Goal: Task Accomplishment & Management: Manage account settings

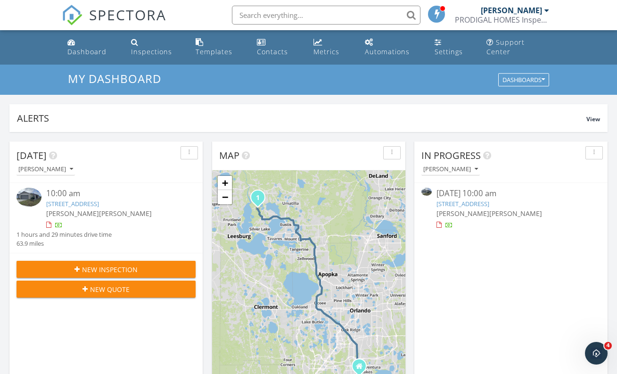
click at [99, 200] on link "[STREET_ADDRESS]" at bounding box center [72, 203] width 53 height 8
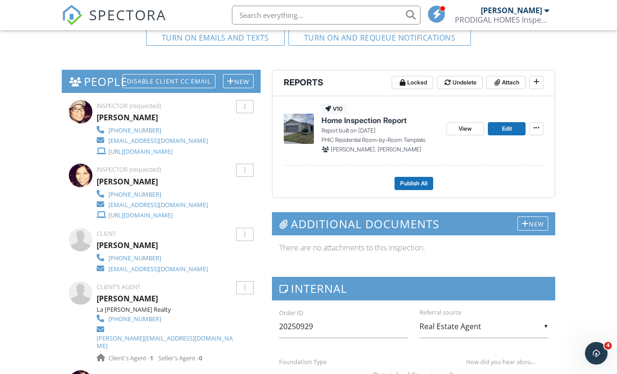
scroll to position [317, 0]
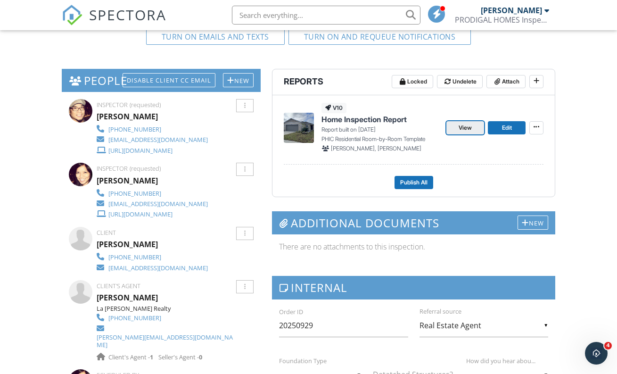
click at [462, 127] on span "View" at bounding box center [465, 127] width 13 height 9
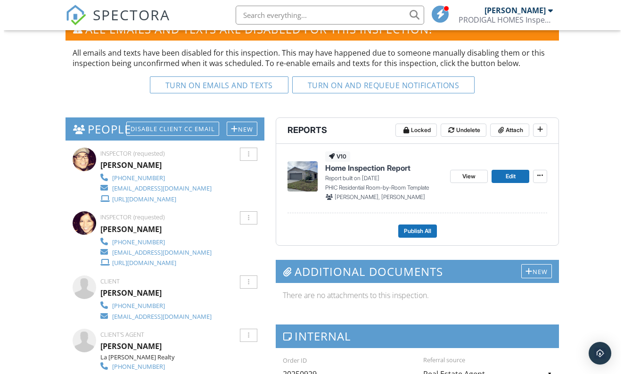
scroll to position [269, 0]
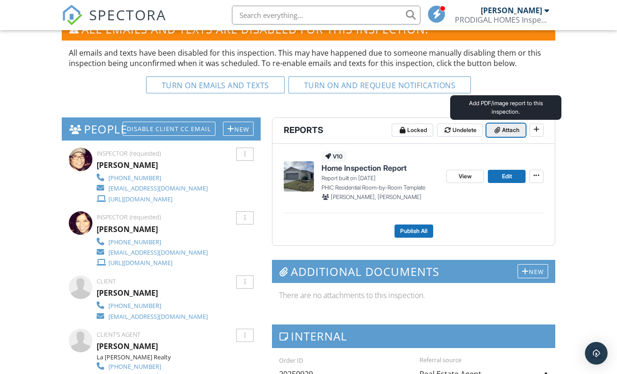
click at [509, 131] on span "Attach" at bounding box center [510, 129] width 17 height 9
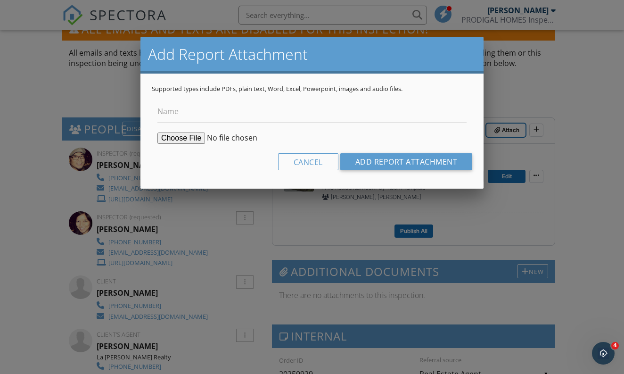
scroll to position [0, 0]
click at [176, 119] on input "Name" at bounding box center [312, 111] width 309 height 23
type input "J"
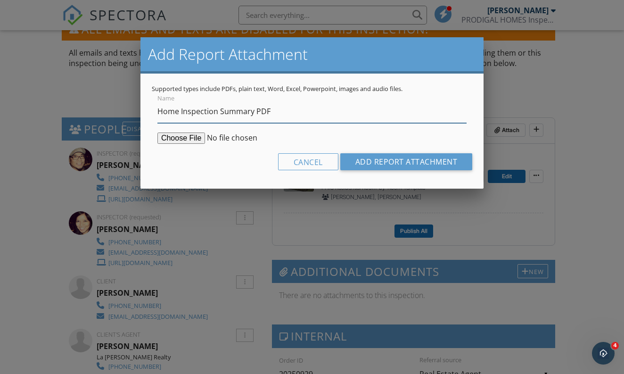
type input "Home Inspection Summary PDF"
click at [176, 141] on input "file" at bounding box center [230, 138] width 144 height 11
type input "C:\fakepath\9663_Palmilla_Way____SUMMARY.pdf"
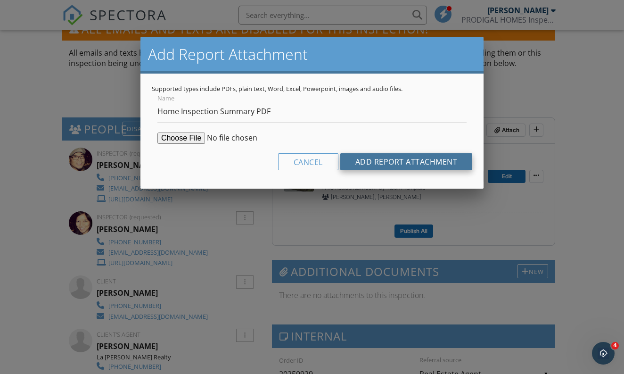
click at [437, 163] on input "Add Report Attachment" at bounding box center [406, 161] width 133 height 17
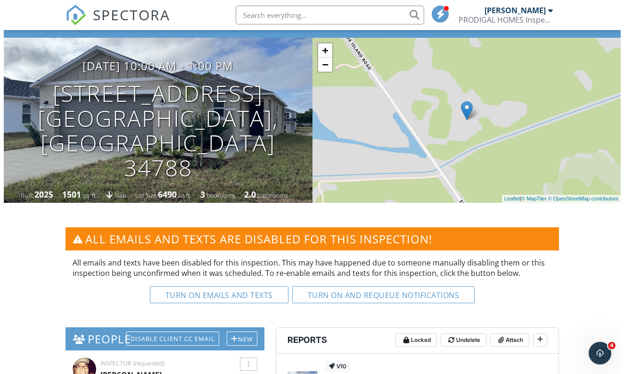
scroll to position [258, 0]
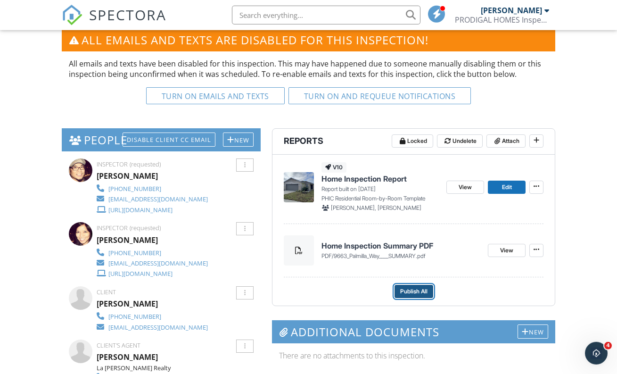
click at [416, 290] on span "Publish All" at bounding box center [413, 291] width 27 height 9
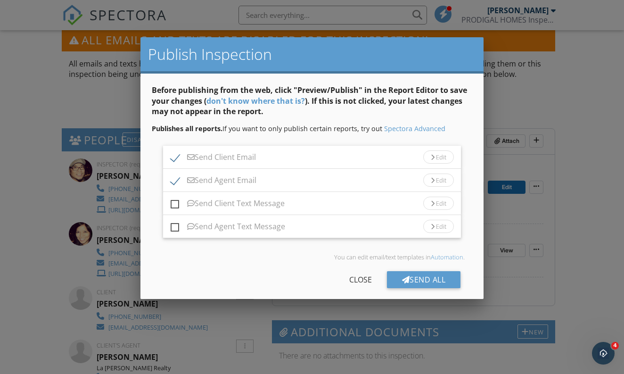
click at [173, 182] on label "Send Agent Email" at bounding box center [214, 182] width 86 height 12
checkbox input "false"
click at [423, 157] on div "Edit" at bounding box center [438, 156] width 31 height 13
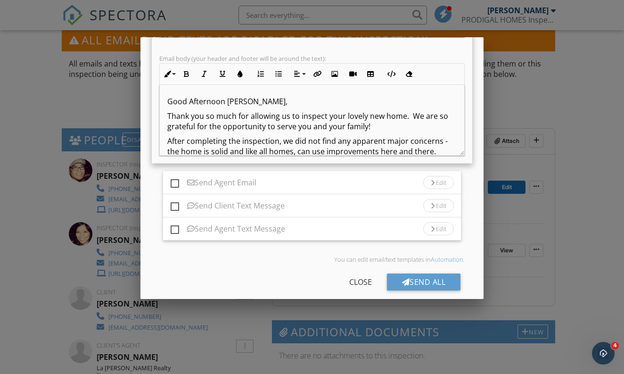
scroll to position [182, 0]
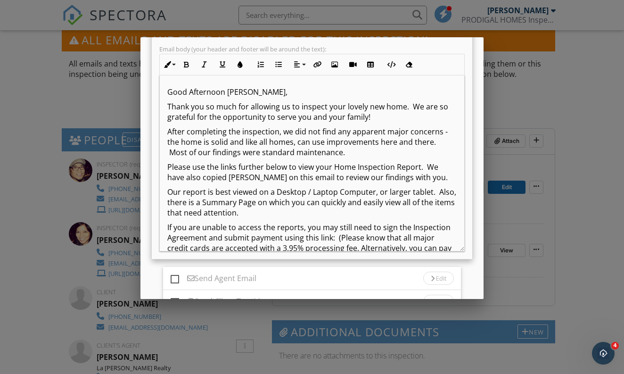
drag, startPoint x: 456, startPoint y: 144, endPoint x: 461, endPoint y: 249, distance: 105.3
click at [461, 249] on div "Good Afternoon Sandra, Thank you so much for allowing us to inspect your lovely…" at bounding box center [312, 163] width 306 height 176
click at [395, 116] on p "Thank you so much for allowing us to inspect your lovely new home. We are so gr…" at bounding box center [312, 111] width 290 height 21
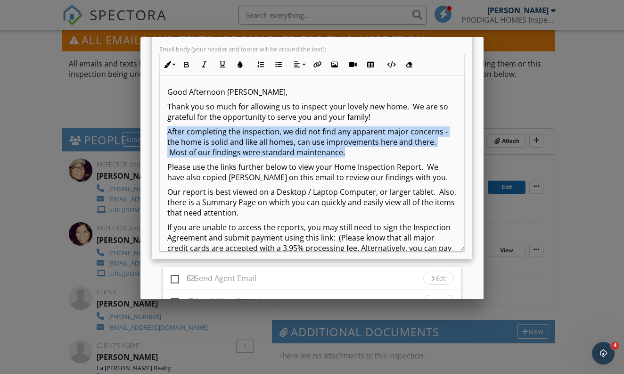
drag, startPoint x: 169, startPoint y: 132, endPoint x: 375, endPoint y: 151, distance: 207.4
click at [375, 151] on p "After completing the inspection, we did not find any apparent major concerns - …" at bounding box center [312, 142] width 290 height 32
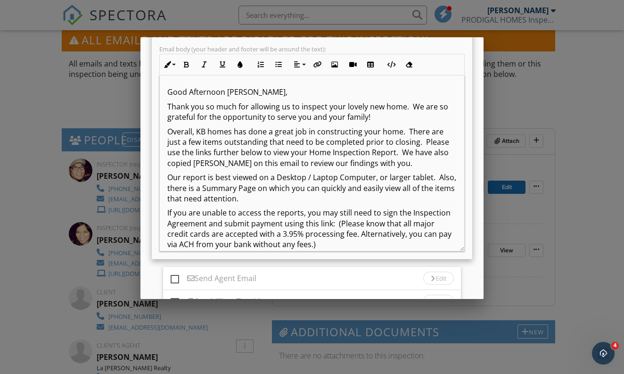
click at [280, 164] on p "Overall, KB homes has done a great job in constructing your home. There are jus…" at bounding box center [312, 147] width 290 height 42
click at [425, 166] on p "Overall, KB homes has done a great job in constructing your home. There are jus…" at bounding box center [312, 147] width 290 height 42
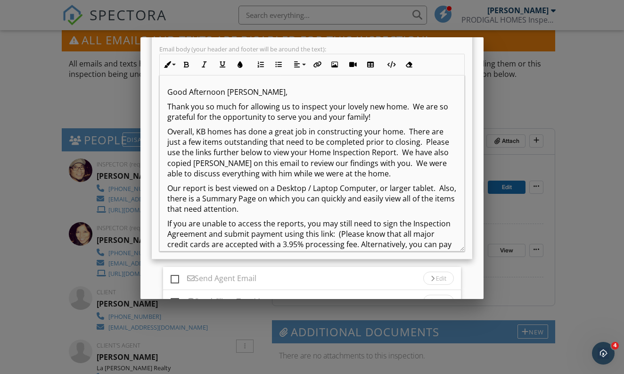
click at [316, 176] on p "Overall, KB homes has done a great job in constructing your home. There are jus…" at bounding box center [312, 152] width 290 height 53
click at [239, 179] on p "Overall, KB homes has done a great job in constructing your home. There are jus…" at bounding box center [312, 152] width 290 height 53
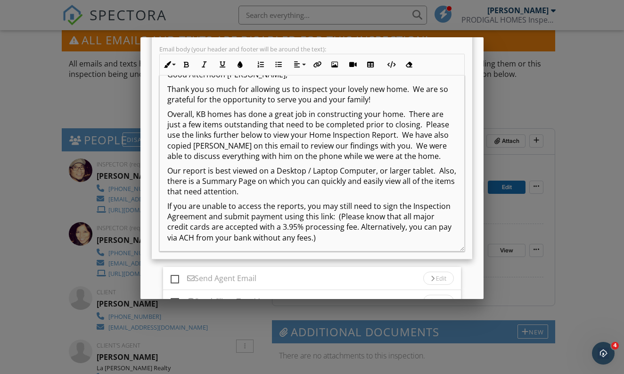
scroll to position [28, 0]
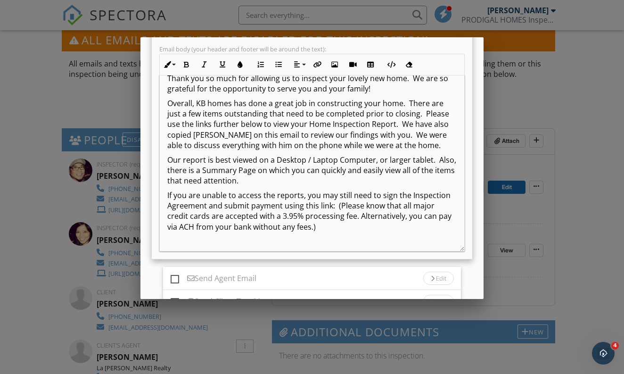
click at [278, 181] on p "Our report is best viewed on a Desktop / Laptop Computer, or larger tablet. Als…" at bounding box center [312, 171] width 290 height 32
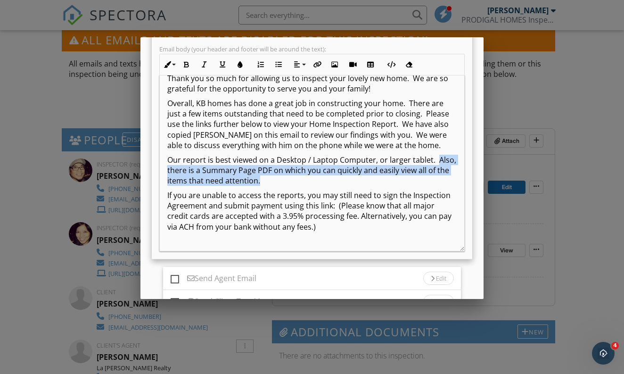
drag, startPoint x: 171, startPoint y: 181, endPoint x: 316, endPoint y: 198, distance: 146.7
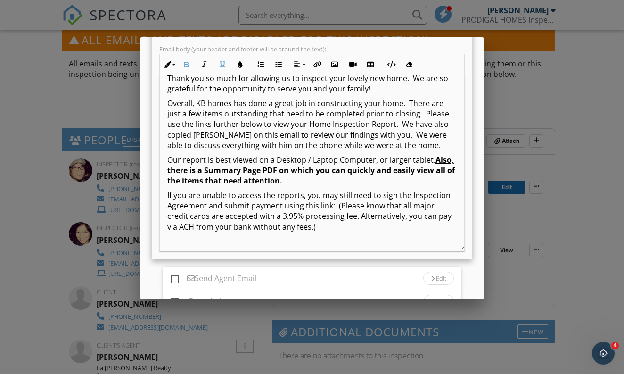
click at [345, 186] on p "Our report is best viewed on a Desktop / Laptop Computer, or larger tablet. Als…" at bounding box center [312, 171] width 290 height 32
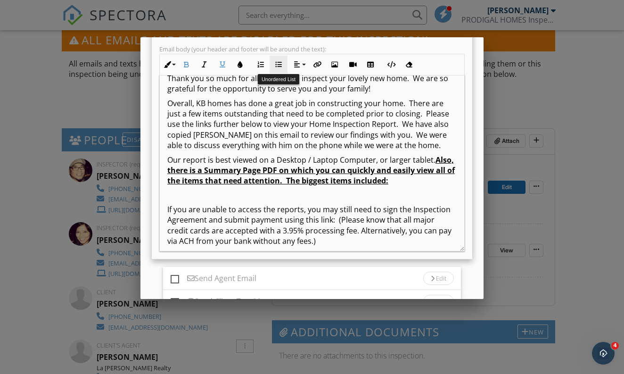
click at [279, 67] on icon "button" at bounding box center [278, 64] width 7 height 7
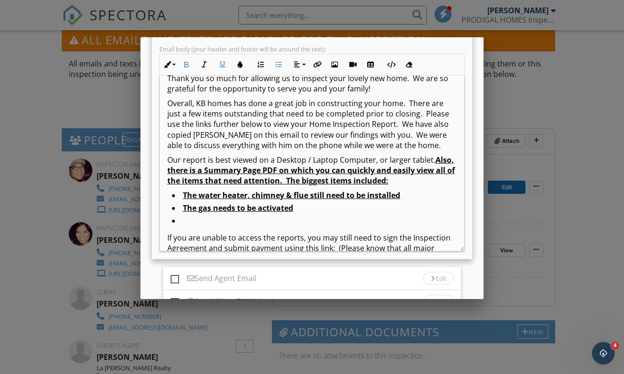
click at [406, 203] on li "​The water heater, chimney & flue still need to be installed" at bounding box center [314, 196] width 285 height 13
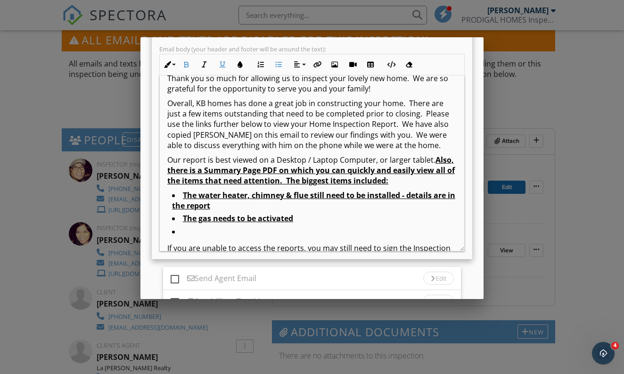
click at [241, 214] on li "​The water heater, chimney & flue still need to be installed - details are in t…" at bounding box center [314, 202] width 285 height 24
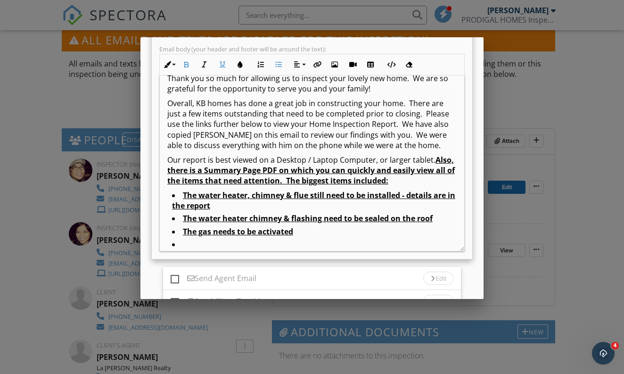
click at [303, 239] on li "The gas needs to be activated" at bounding box center [314, 232] width 285 height 13
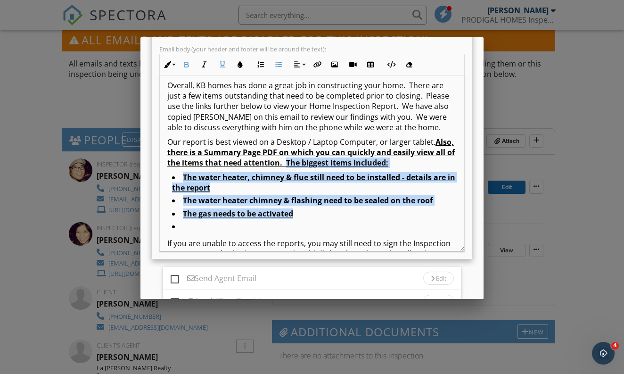
drag, startPoint x: 327, startPoint y: 173, endPoint x: 339, endPoint y: 221, distance: 49.6
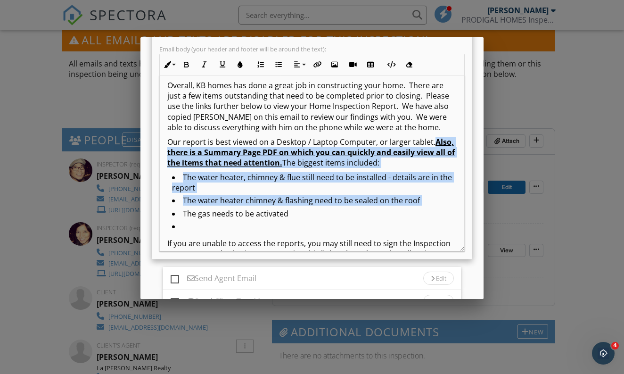
click at [339, 221] on li "The gas needs to be activated" at bounding box center [314, 214] width 285 height 13
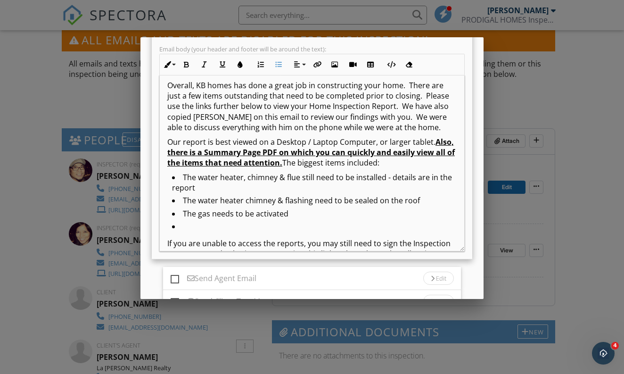
click at [251, 234] on li at bounding box center [314, 227] width 285 height 13
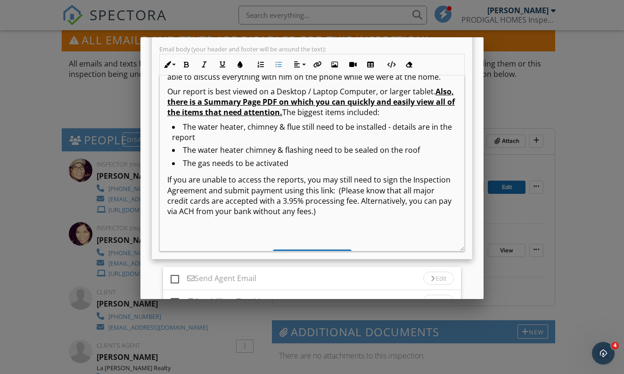
scroll to position [99, 0]
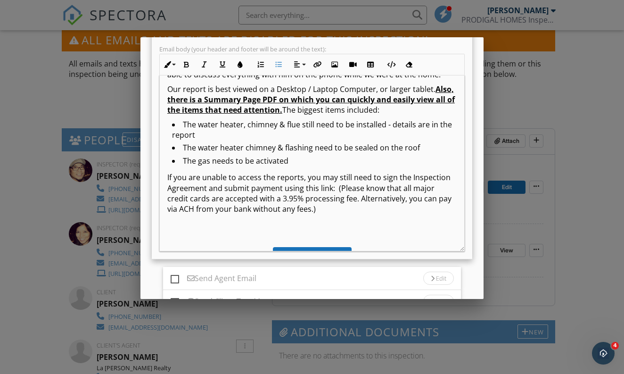
click at [249, 199] on p "If you are unable to access the reports, you may still need to sign the Inspect…" at bounding box center [312, 193] width 290 height 42
click at [322, 200] on p "If you are unable to access the reports, you may still need to sign the Inspect…" at bounding box center [312, 193] width 290 height 42
drag, startPoint x: 300, startPoint y: 199, endPoint x: 302, endPoint y: 221, distance: 21.7
click at [302, 215] on p "If you are unable to access the reports, you may still need to sign the Inspect…" at bounding box center [312, 193] width 290 height 42
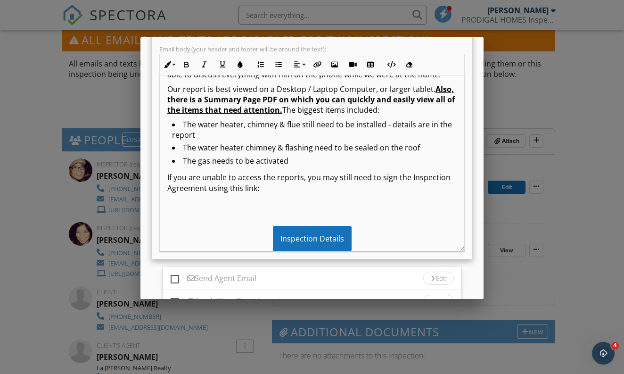
click at [325, 223] on div "Good Afternoon Sandra, Thank you so much for allowing us to inspect your lovely…" at bounding box center [312, 369] width 305 height 786
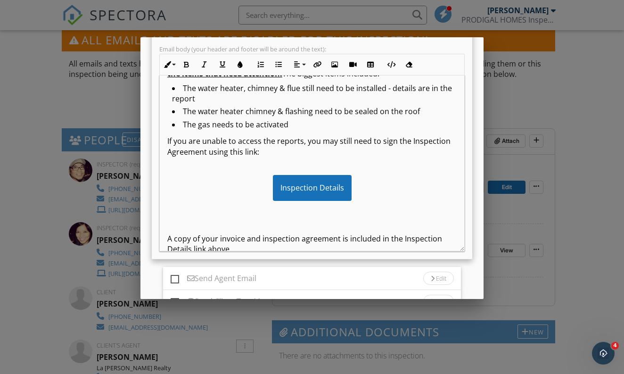
scroll to position [162, 0]
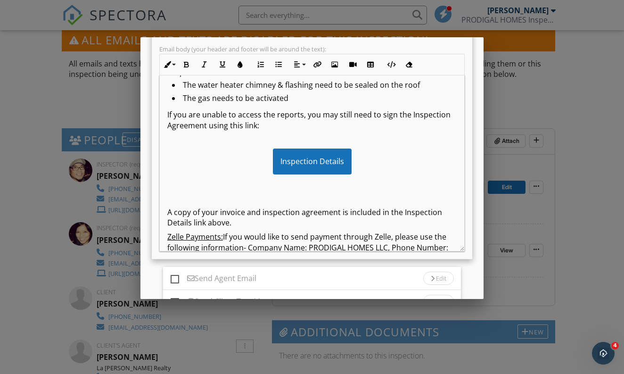
click at [303, 203] on p at bounding box center [312, 197] width 290 height 10
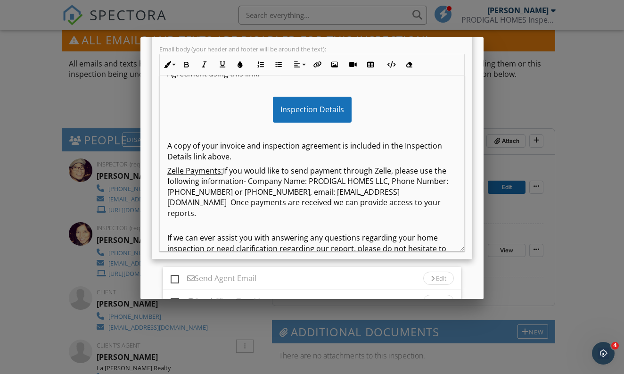
scroll to position [232, 0]
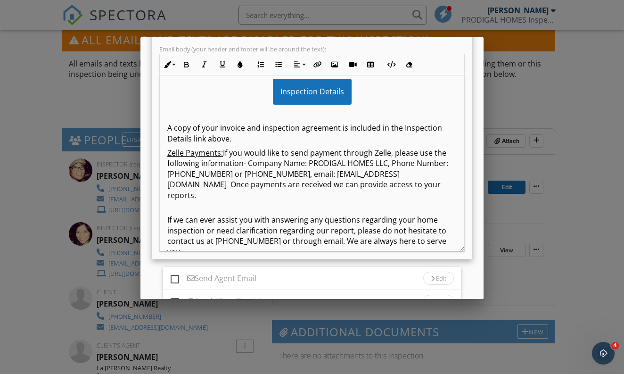
click at [189, 158] on u "Zelle Payments:" at bounding box center [195, 153] width 56 height 10
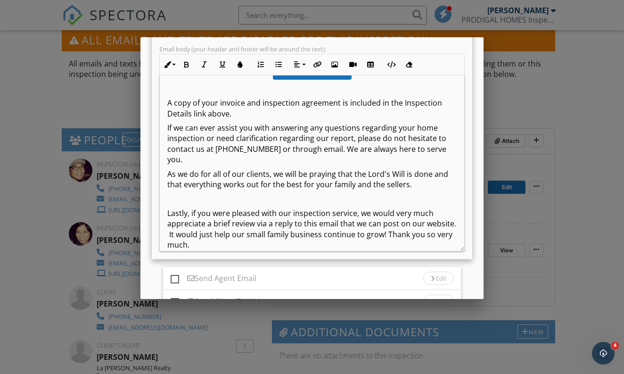
scroll to position [258, 0]
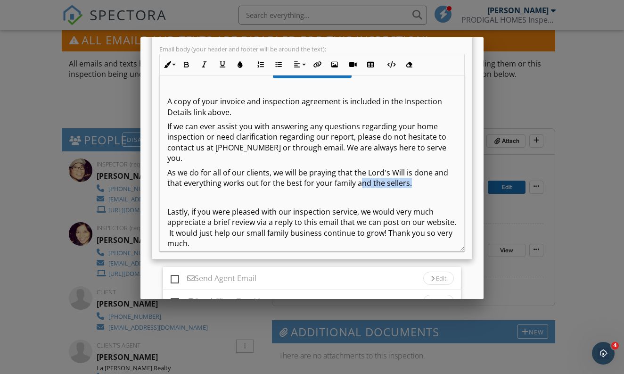
drag, startPoint x: 436, startPoint y: 197, endPoint x: 373, endPoint y: 196, distance: 62.3
click at [373, 189] on p "As we do for all of our clients, we will be praying that the Lord's Will is don…" at bounding box center [312, 177] width 290 height 21
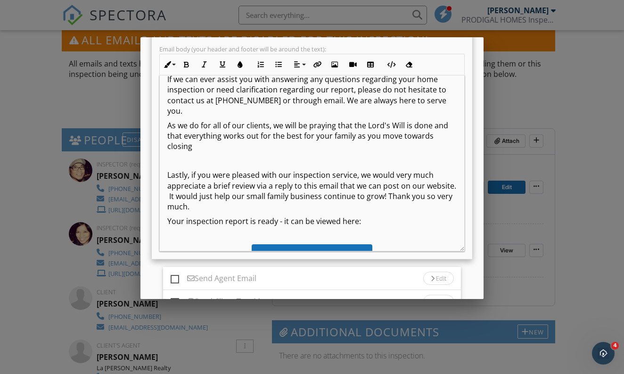
scroll to position [307, 0]
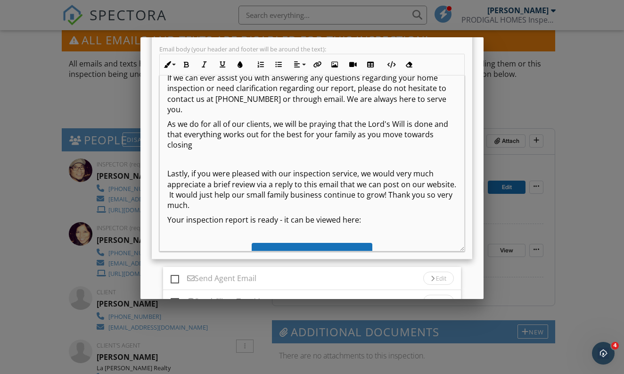
click at [322, 197] on p "Lastly, if you were pleased with our inspection service, we would very much app…" at bounding box center [312, 189] width 290 height 42
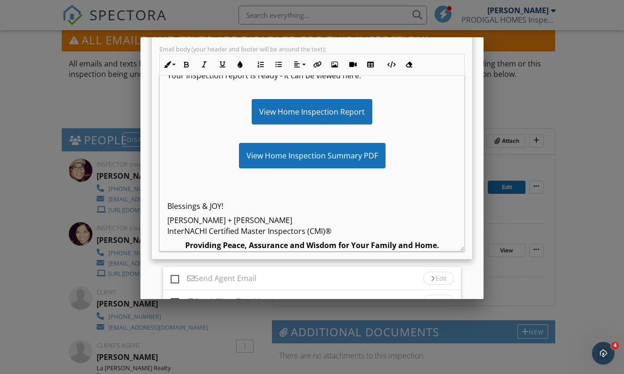
scroll to position [444, 0]
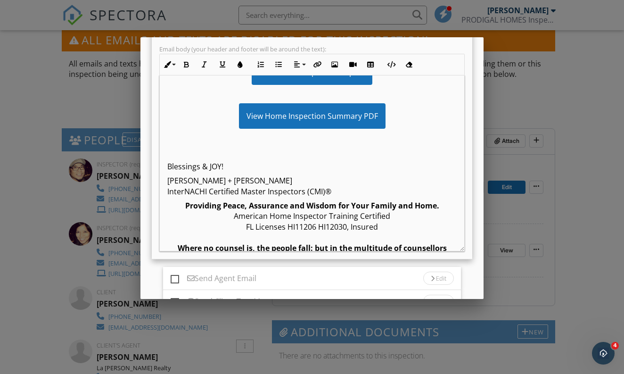
click at [299, 157] on p at bounding box center [312, 152] width 290 height 10
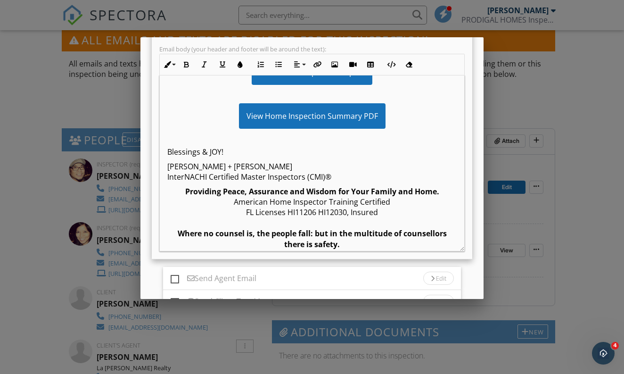
drag, startPoint x: 232, startPoint y: 166, endPoint x: 99, endPoint y: 173, distance: 133.6
drag, startPoint x: 231, startPoint y: 165, endPoint x: 152, endPoint y: 164, distance: 79.2
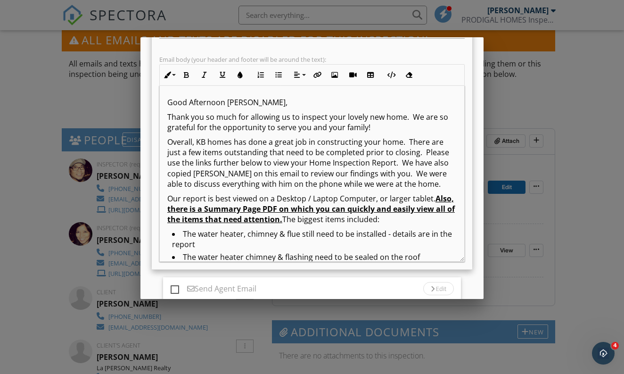
scroll to position [169, 0]
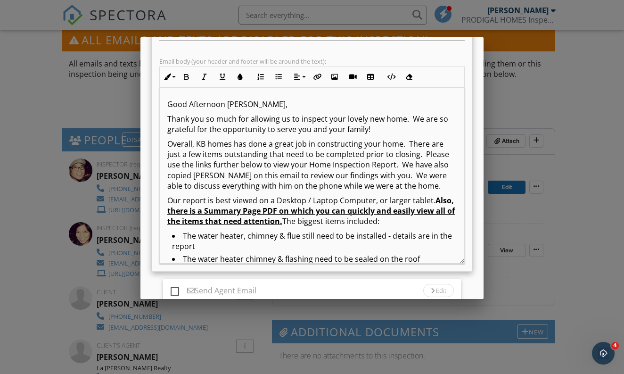
click at [347, 190] on p "Overall, KB homes has done a great job in constructing your home. There are jus…" at bounding box center [312, 165] width 290 height 53
click at [322, 191] on p "Overall, KB homes has done a great job in constructing your home. There are jus…" at bounding box center [312, 165] width 290 height 53
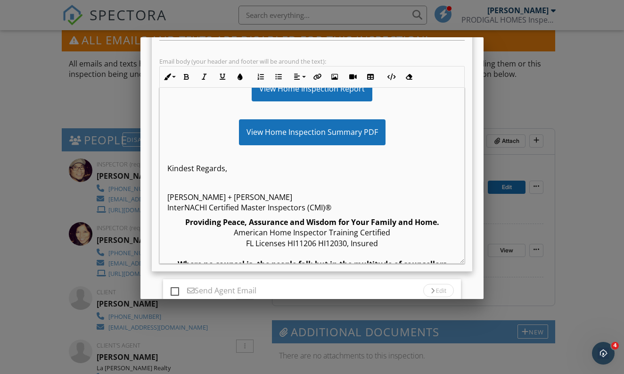
scroll to position [505, 0]
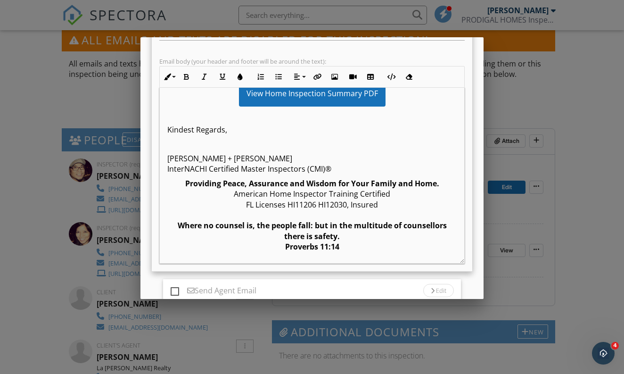
click at [271, 145] on p at bounding box center [312, 144] width 290 height 10
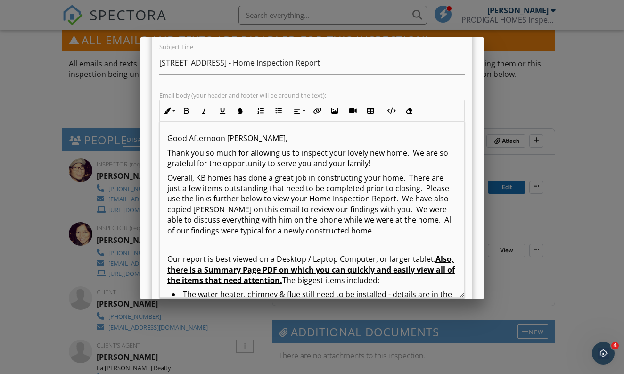
scroll to position [287, 0]
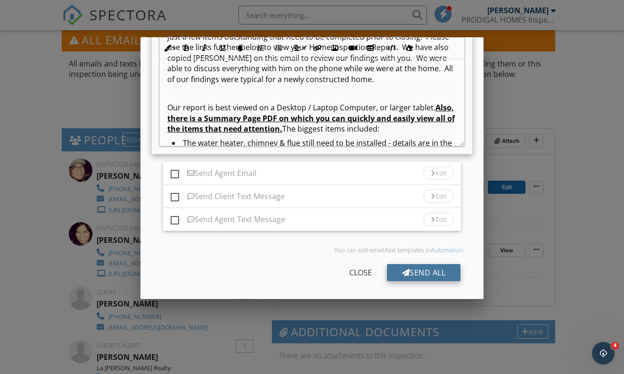
click at [426, 276] on div "Send All" at bounding box center [424, 272] width 74 height 17
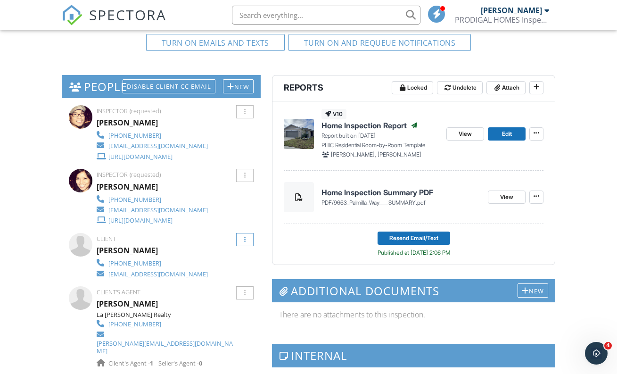
click at [248, 237] on div at bounding box center [244, 239] width 17 height 13
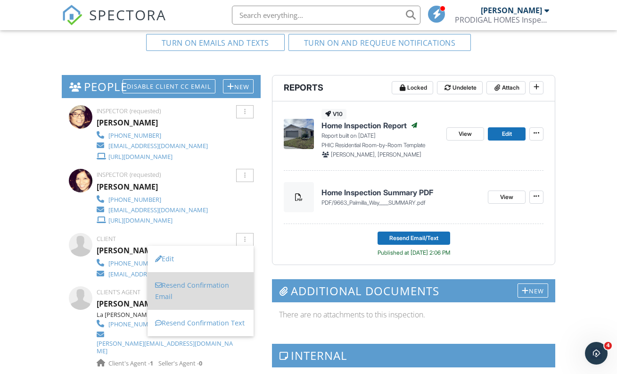
click at [221, 287] on li "Resend Confirmation Email" at bounding box center [201, 291] width 106 height 38
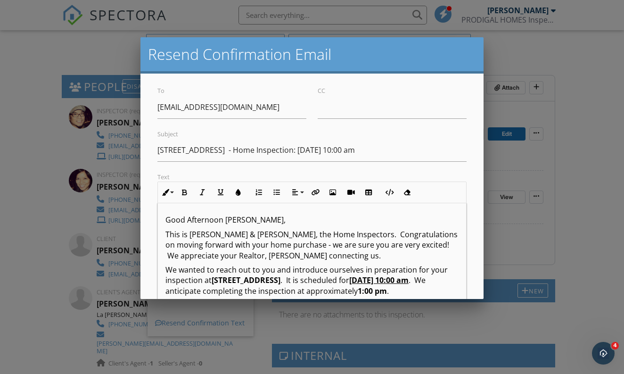
click at [472, 169] on div "To guthry_sandra@yahoo.com CC Subject 9663 Palmilla Way - Home Inspection: 09/2…" at bounding box center [312, 287] width 343 height 427
click at [582, 178] on div at bounding box center [312, 186] width 624 height 467
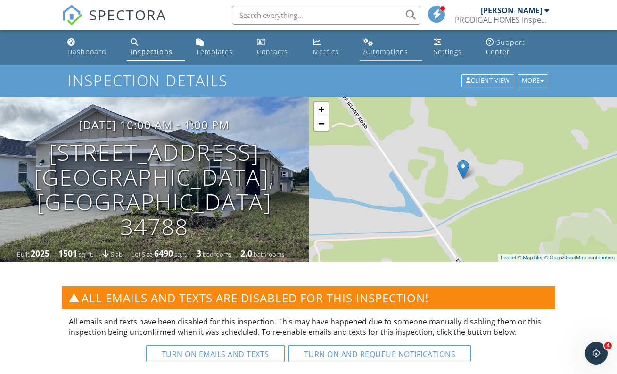
click at [375, 49] on div "Automations" at bounding box center [386, 51] width 45 height 9
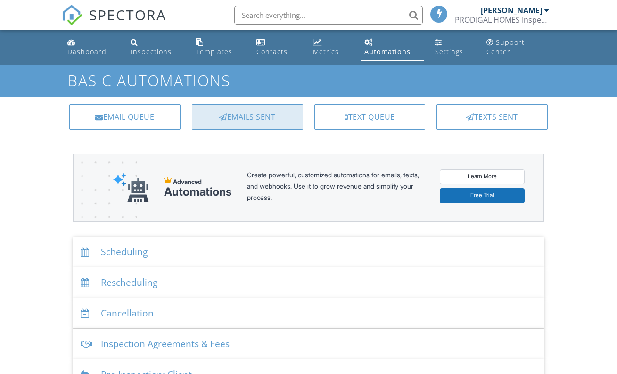
click at [261, 116] on div "Emails Sent" at bounding box center [247, 116] width 111 height 25
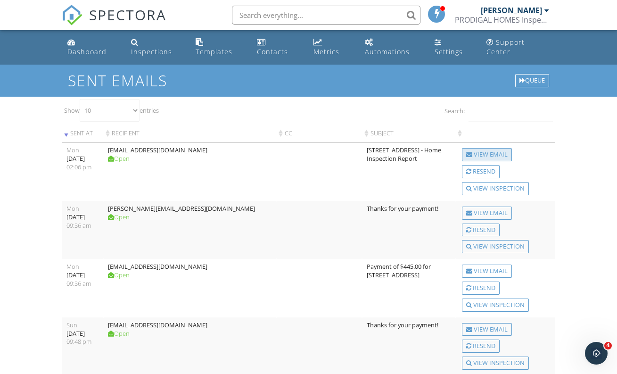
click at [483, 153] on div "View Email" at bounding box center [487, 154] width 50 height 13
click at [500, 157] on div "View Email" at bounding box center [487, 154] width 50 height 13
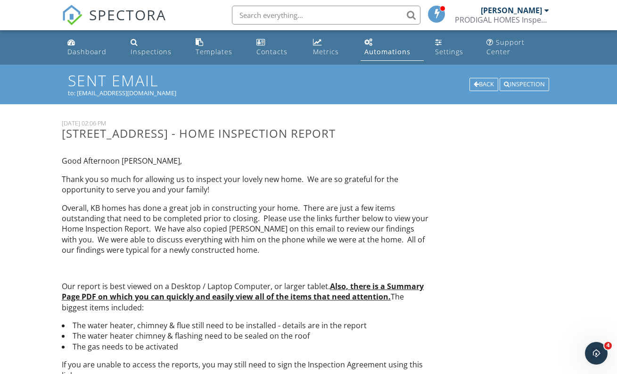
click at [253, 203] on p "Overall, KB homes has done a great job in constructing your home. There are jus…" at bounding box center [245, 229] width 367 height 53
click at [118, 222] on p "Overall, KB homes has done a great job in constructing your home. There are jus…" at bounding box center [245, 229] width 367 height 53
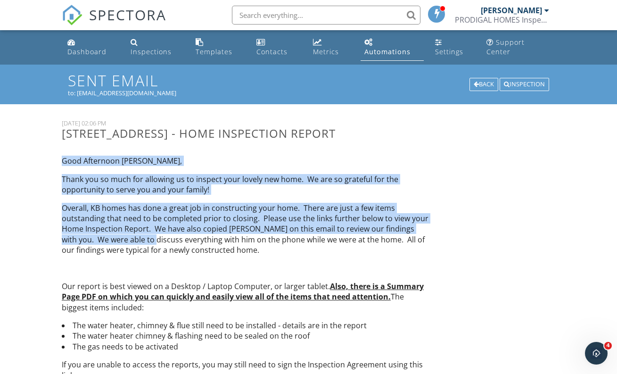
drag, startPoint x: 64, startPoint y: 158, endPoint x: 131, endPoint y: 239, distance: 104.5
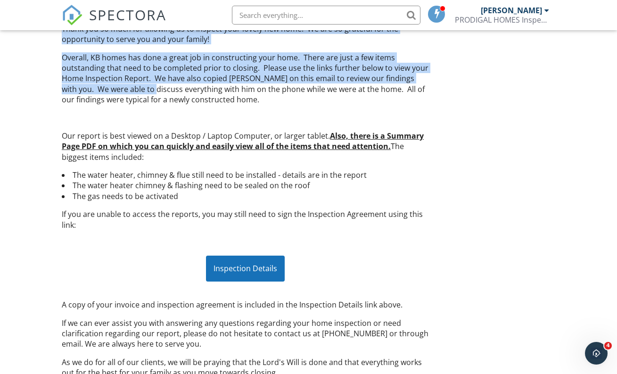
scroll to position [183, 0]
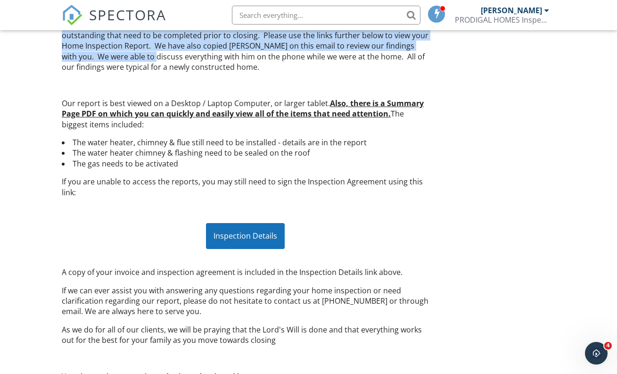
click at [123, 197] on p "If you are unable to access the reports, you may still need to sign the Inspect…" at bounding box center [245, 186] width 367 height 21
copy div "Good Afternoon Sandra, Thank you so much for allowing us to inspect your lovely…"
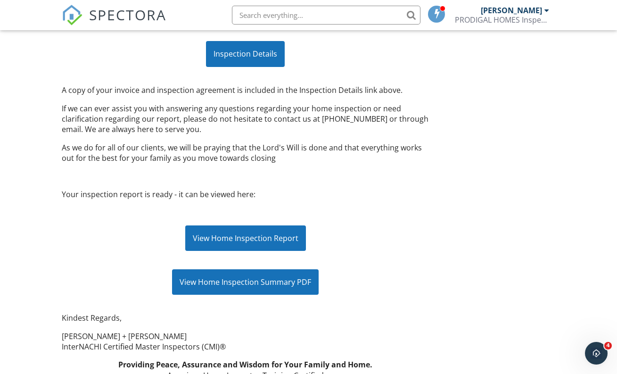
scroll to position [364, 0]
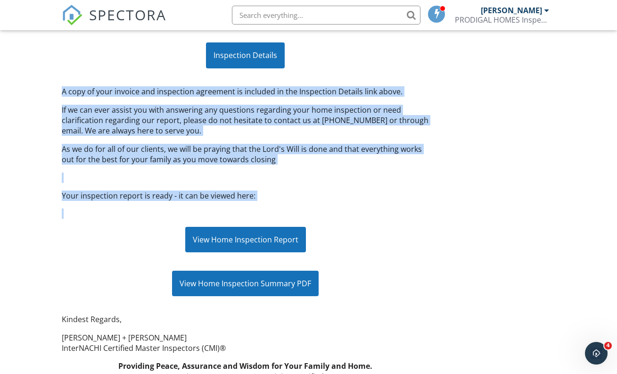
drag, startPoint x: 64, startPoint y: 93, endPoint x: 268, endPoint y: 206, distance: 233.7
click at [268, 206] on div "Good Afternoon Sandra, Thank you so much for allowing us to inspect your lovely…" at bounding box center [245, 107] width 379 height 647
copy div "A copy of your invoice and inspection agreement is included in the Inspection D…"
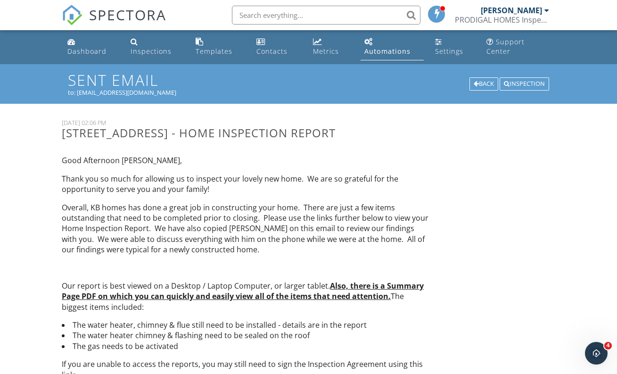
scroll to position [0, 0]
click at [91, 20] on span "SPECTORA" at bounding box center [127, 15] width 77 height 20
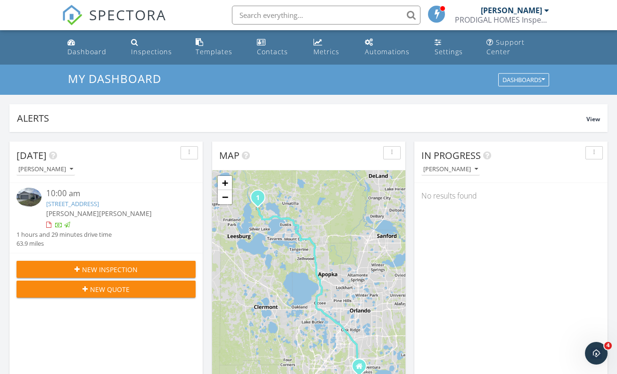
click at [99, 207] on link "[STREET_ADDRESS]" at bounding box center [72, 203] width 53 height 8
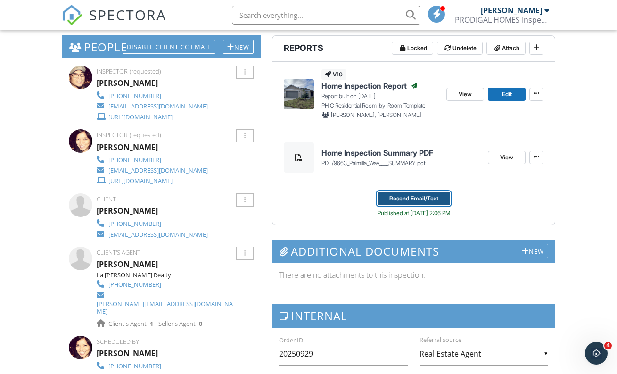
click at [428, 199] on span "Resend Email/Text" at bounding box center [414, 198] width 49 height 9
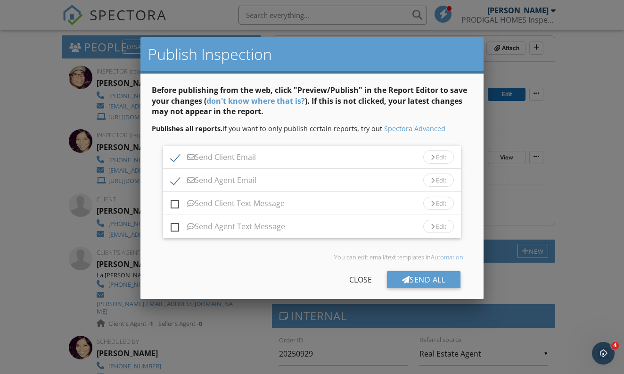
click at [175, 181] on label "Send Agent Email" at bounding box center [214, 182] width 86 height 12
checkbox input "false"
click at [423, 156] on div "Edit" at bounding box center [438, 156] width 31 height 13
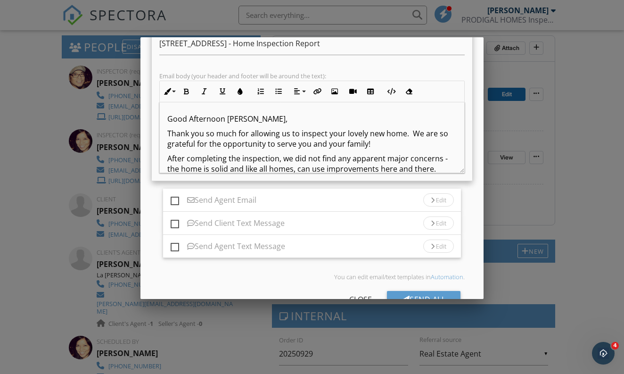
scroll to position [164, 0]
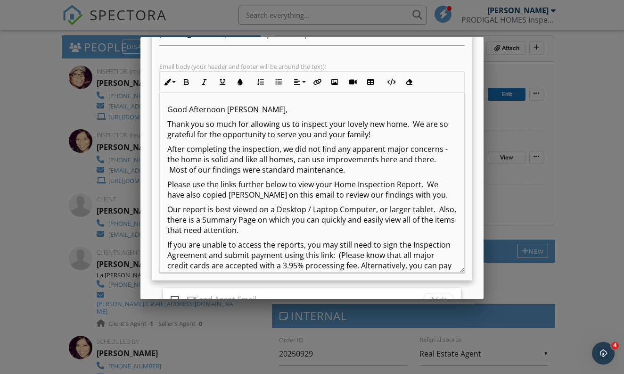
drag, startPoint x: 455, startPoint y: 162, endPoint x: 460, endPoint y: 271, distance: 109.1
click at [460, 271] on div "Good Afternoon Sandra, Thank you so much for allowing us to inspect your lovely…" at bounding box center [312, 183] width 306 height 180
click at [169, 110] on p "Good Afternoon [PERSON_NAME]," at bounding box center [312, 109] width 290 height 10
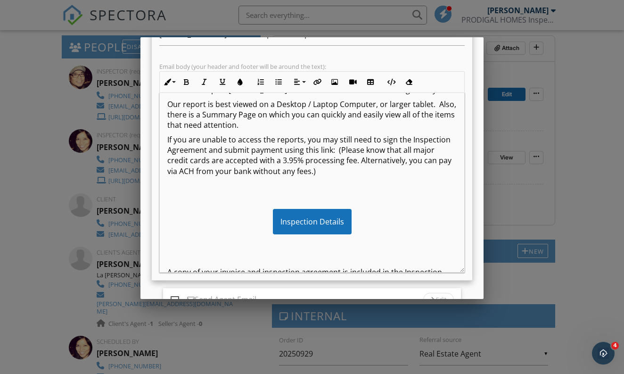
scroll to position [107, 0]
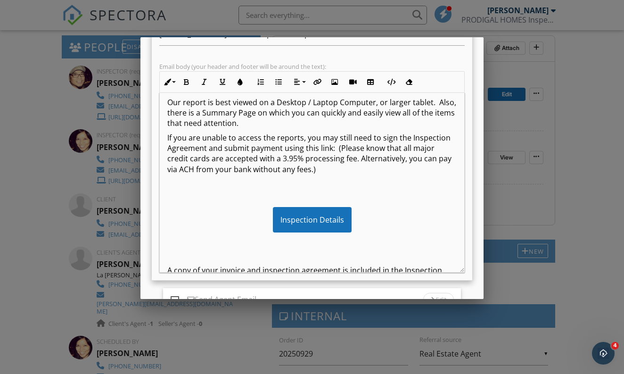
click at [384, 186] on div "Good Afternoon Sandra, Thank you so much for allowing us to inspect your lovely…" at bounding box center [312, 364] width 305 height 757
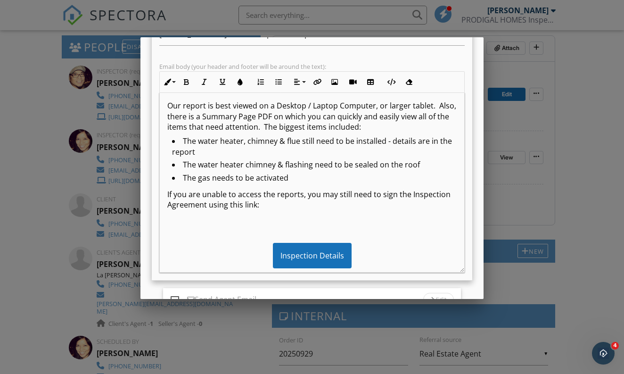
scroll to position [145, 0]
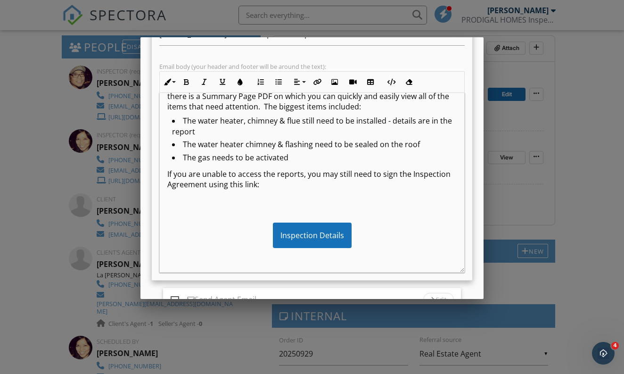
click at [349, 209] on p at bounding box center [312, 213] width 290 height 10
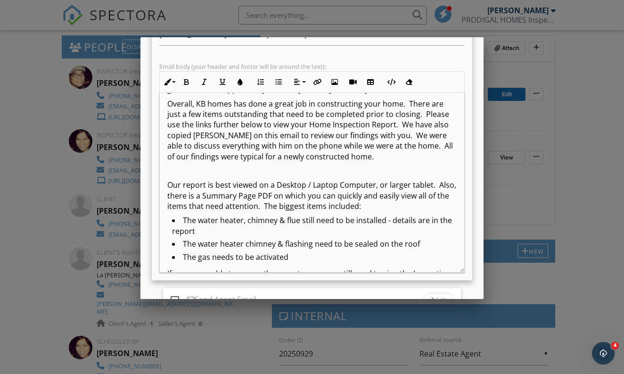
scroll to position [70, 0]
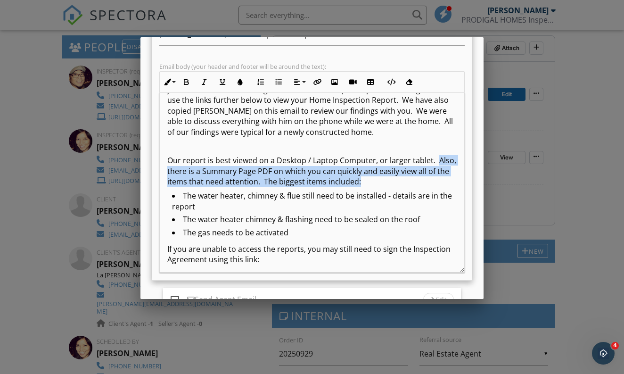
drag, startPoint x: 169, startPoint y: 173, endPoint x: 403, endPoint y: 180, distance: 234.0
click at [403, 180] on p "Our report is best viewed on a Desktop / Laptop Computer, or larger tablet. Als…" at bounding box center [312, 171] width 290 height 32
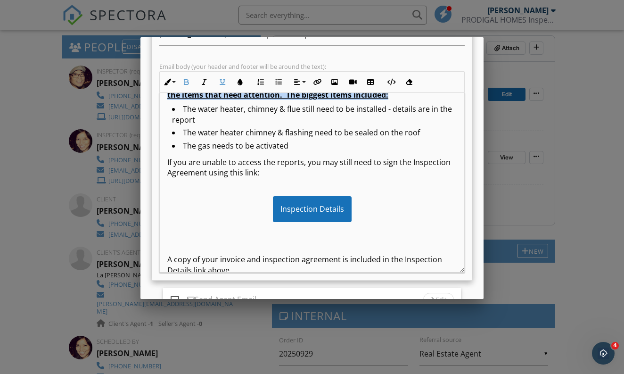
scroll to position [204, 0]
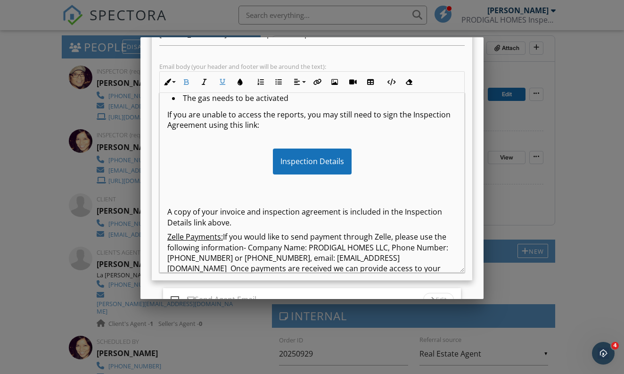
click at [179, 192] on div "Good Afternoon Sandra, Thank you so much for allowing us to inspect your lovely…" at bounding box center [312, 287] width 305 height 796
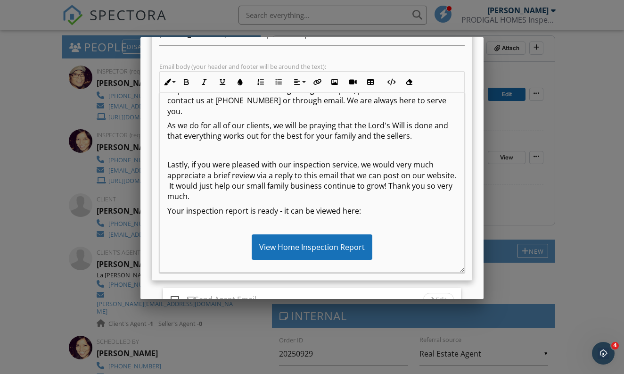
scroll to position [431, 0]
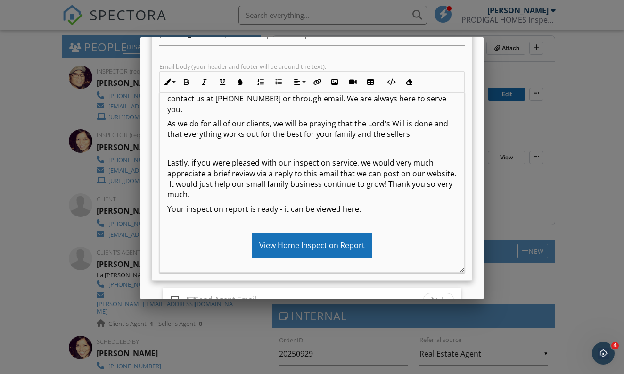
click at [375, 204] on p "Your inspection report is ready - it can be viewed here:" at bounding box center [312, 209] width 290 height 10
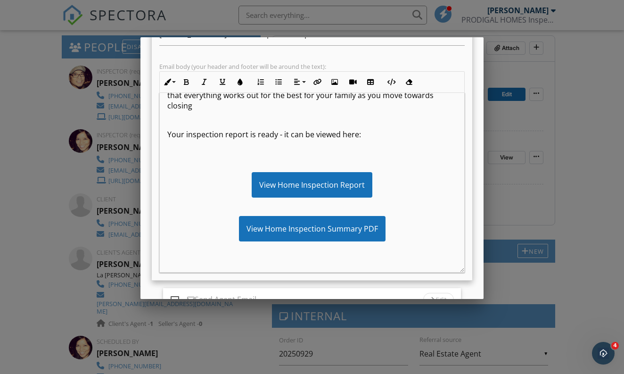
scroll to position [387, 0]
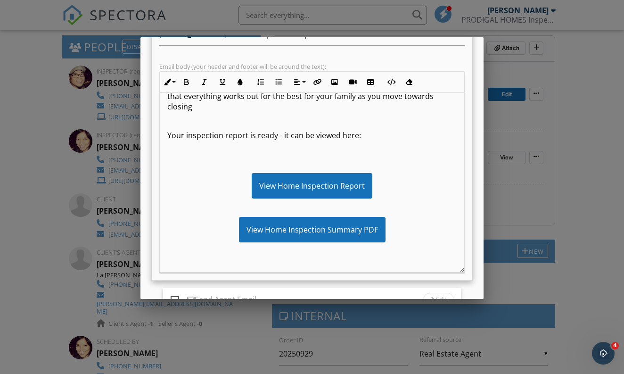
click at [360, 162] on p at bounding box center [312, 164] width 290 height 10
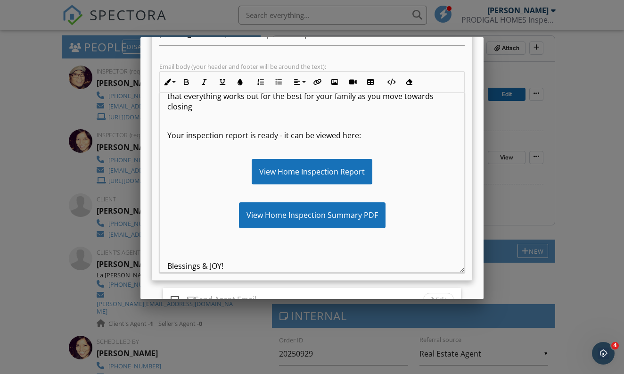
scroll to position [436, 0]
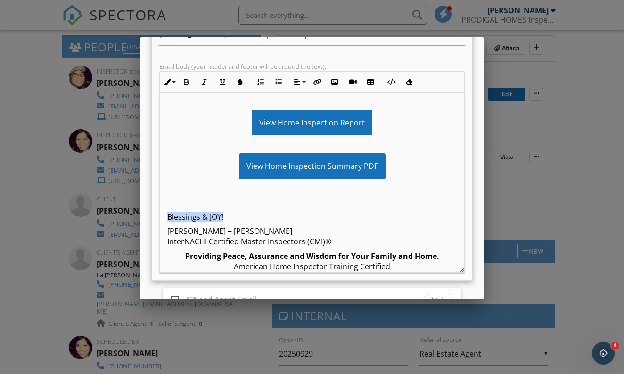
drag, startPoint x: 229, startPoint y: 217, endPoint x: 130, endPoint y: 216, distance: 99.1
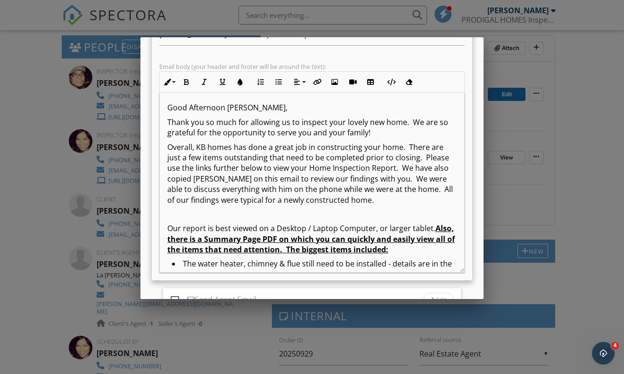
scroll to position [3, 0]
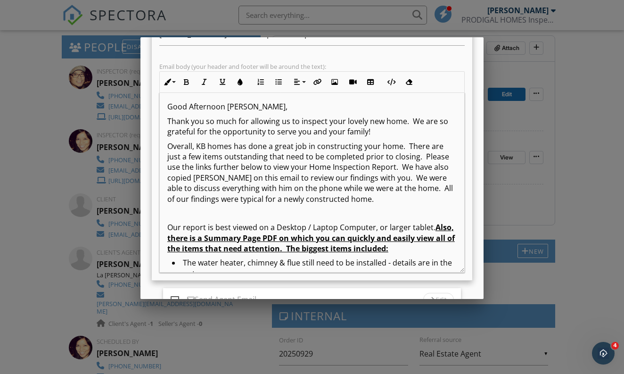
click at [168, 108] on p "Good Afternoon [PERSON_NAME]," at bounding box center [312, 106] width 290 height 10
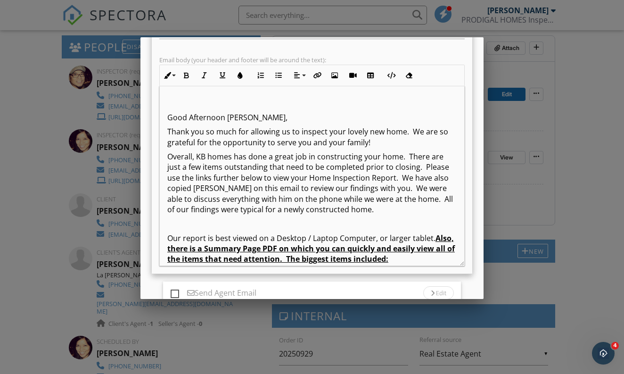
scroll to position [162, 0]
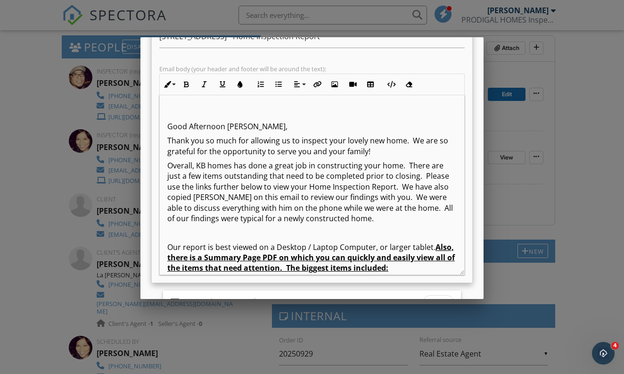
click at [174, 109] on p at bounding box center [312, 112] width 290 height 10
click at [257, 127] on p "Good Afternoon [PERSON_NAME]," at bounding box center [312, 126] width 290 height 10
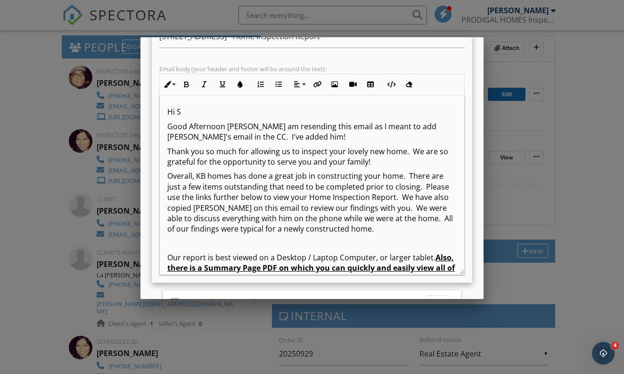
click at [199, 115] on p "Hi S" at bounding box center [312, 112] width 290 height 10
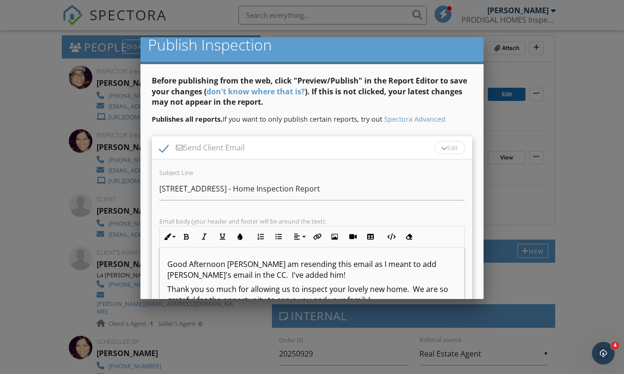
scroll to position [0, 0]
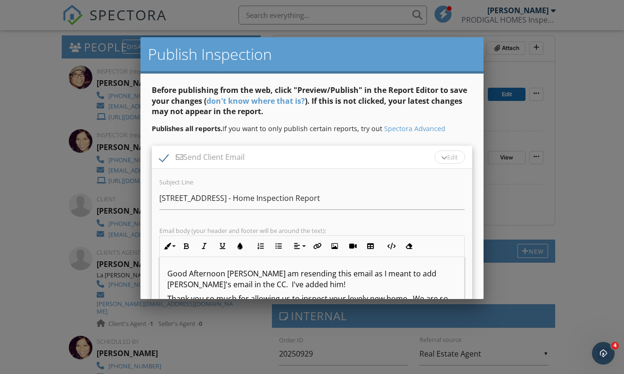
click at [472, 112] on div "Before publishing from the web, click "Preview/Publish" in the Report Editor to…" at bounding box center [312, 332] width 343 height 516
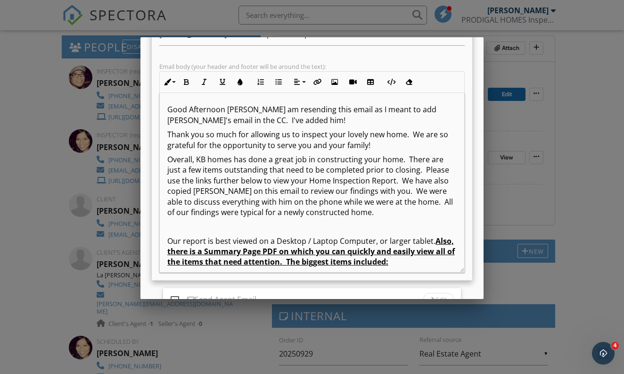
scroll to position [160, 0]
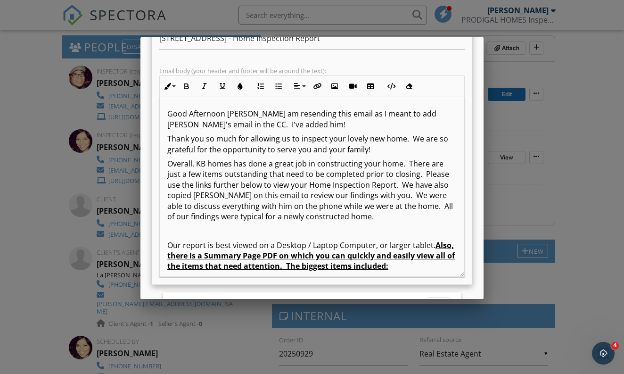
click at [593, 149] on div at bounding box center [312, 186] width 624 height 467
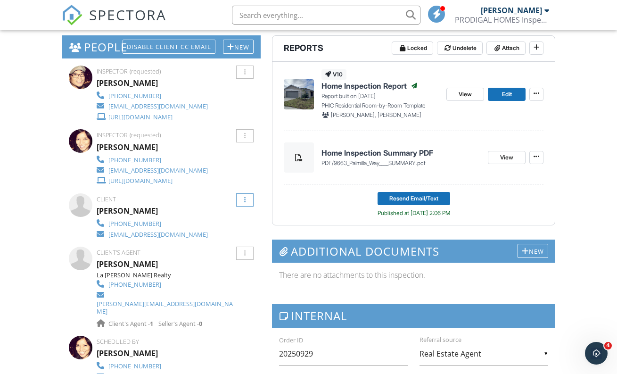
click at [244, 203] on div at bounding box center [244, 199] width 17 height 13
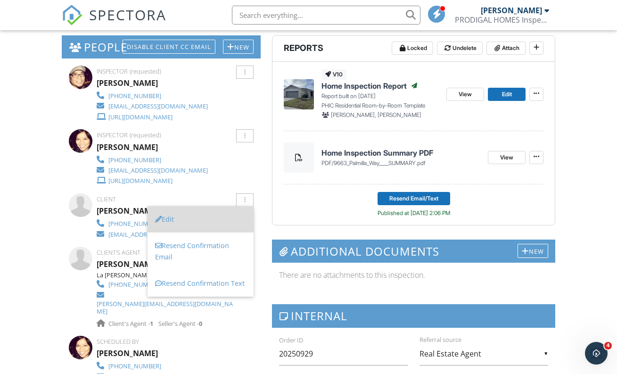
click at [227, 223] on li "Edit" at bounding box center [201, 219] width 106 height 26
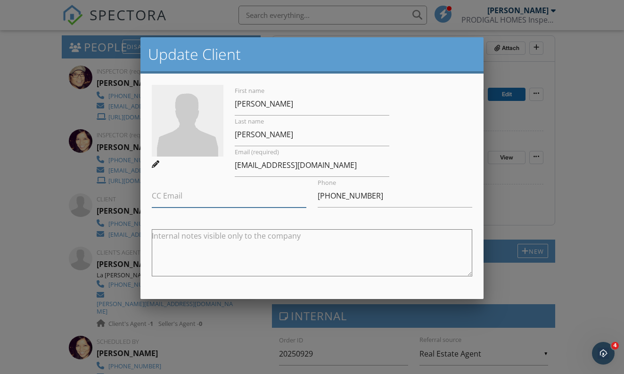
click at [188, 202] on input "CC Email" at bounding box center [229, 195] width 155 height 23
paste input "mr.antongiorgi@gmail.com"
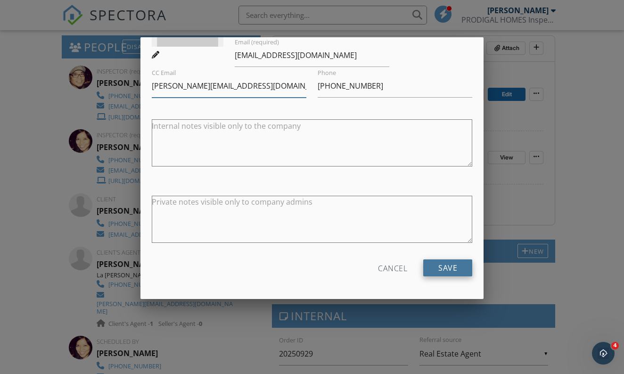
type input "mr.antongiorgi@gmail.com"
click at [443, 265] on input "Save" at bounding box center [447, 267] width 49 height 17
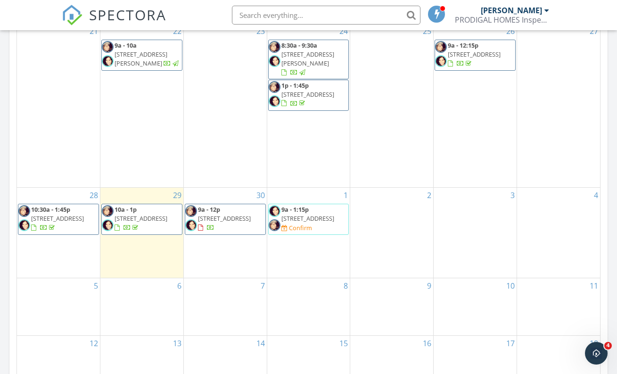
scroll to position [587, 0]
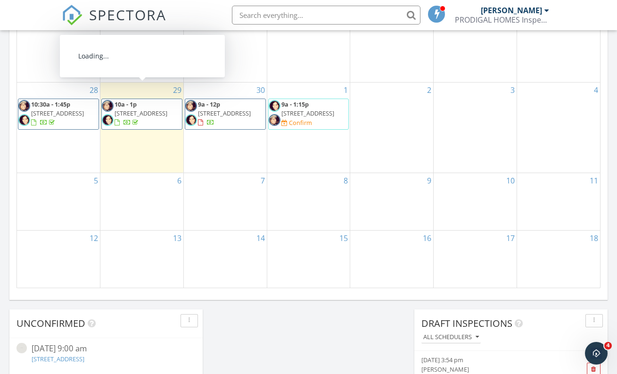
click at [151, 109] on span "9663 Palmilla Way , Leesburg 34788" at bounding box center [141, 113] width 53 height 8
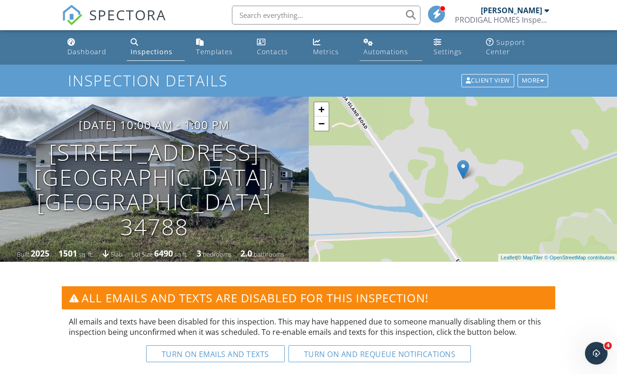
click at [382, 49] on div "Automations" at bounding box center [386, 51] width 45 height 9
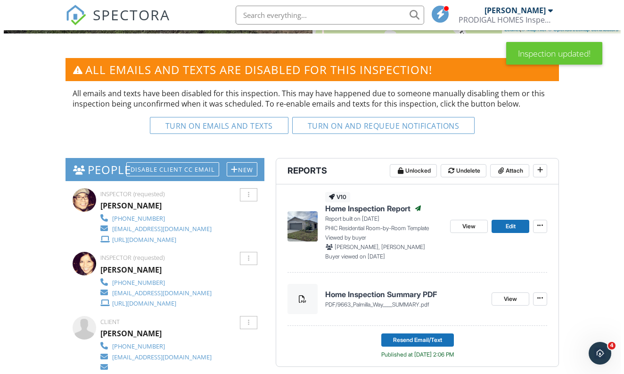
scroll to position [233, 0]
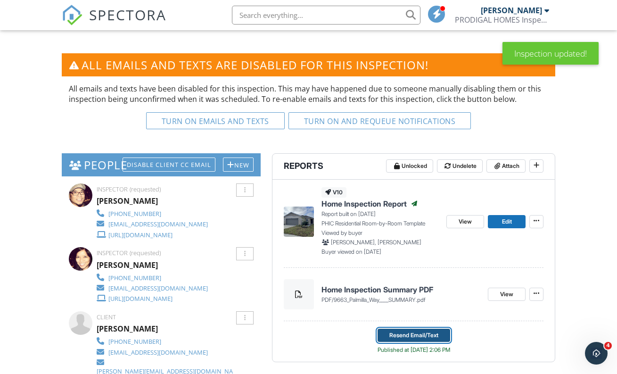
click at [405, 340] on span "Resend Email/Text" at bounding box center [414, 335] width 49 height 9
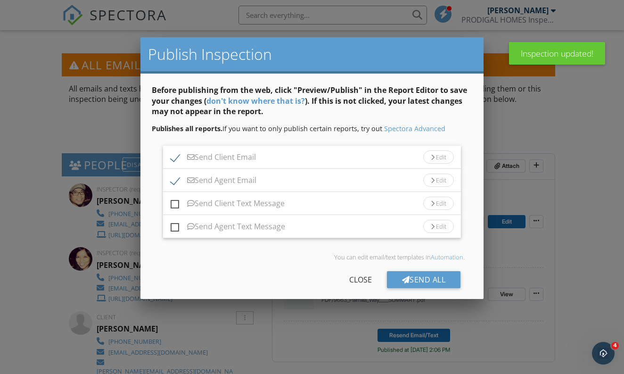
click at [173, 181] on label "Send Agent Email" at bounding box center [214, 182] width 86 height 12
checkbox input "false"
click at [431, 155] on div at bounding box center [433, 158] width 4 height 6
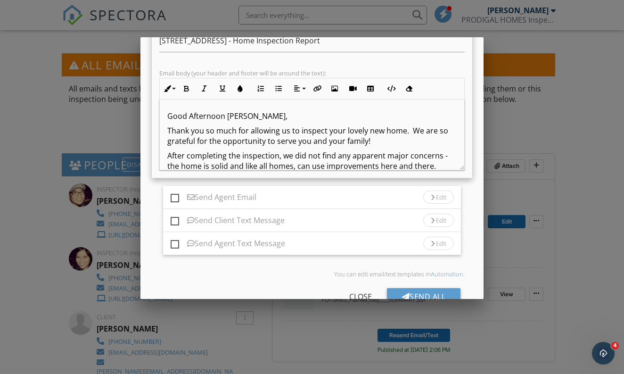
scroll to position [166, 0]
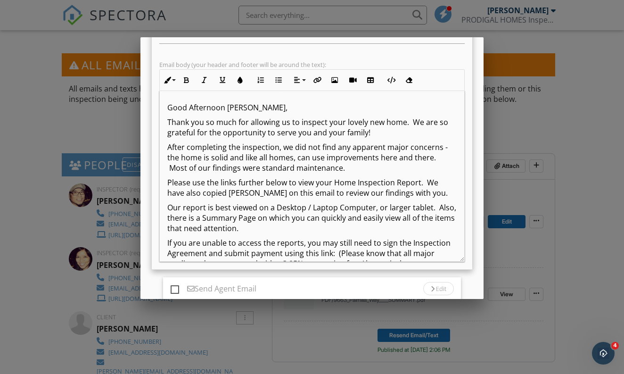
drag, startPoint x: 455, startPoint y: 160, endPoint x: 470, endPoint y: 261, distance: 102.0
click at [465, 261] on div "Good Afternoon Sandra, Thank you so much for allowing us to inspect your lovely…" at bounding box center [312, 176] width 306 height 171
click at [267, 106] on p "Good Afternoon Sandra," at bounding box center [312, 107] width 290 height 10
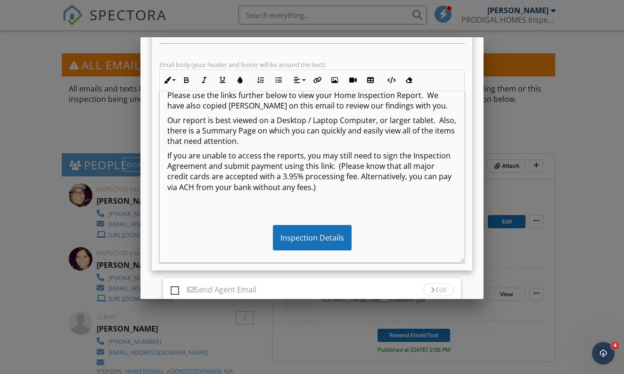
scroll to position [113, 0]
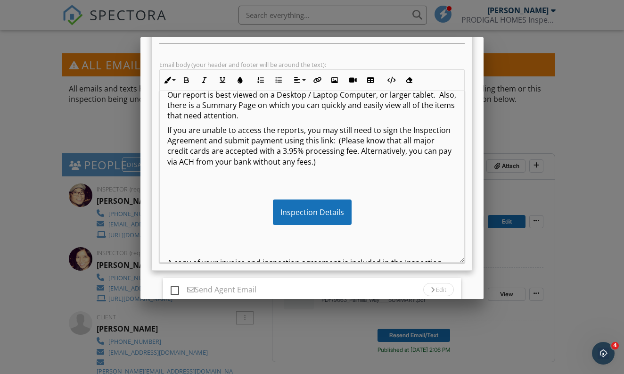
click at [390, 167] on p "If you are unable to access the reports, you may still need to sign the Inspect…" at bounding box center [312, 146] width 290 height 42
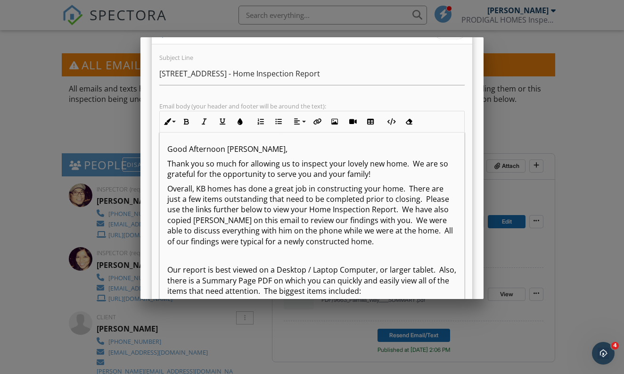
scroll to position [123, 0]
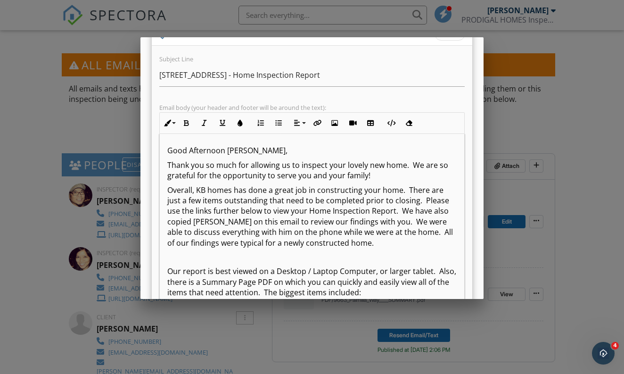
click at [273, 148] on p "Good Afternoon Sandra," at bounding box center [312, 150] width 290 height 10
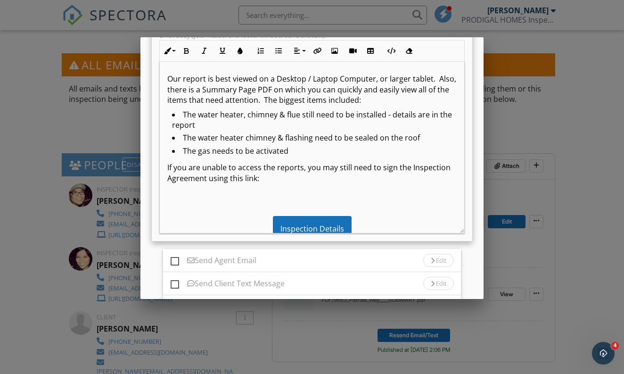
scroll to position [167, 0]
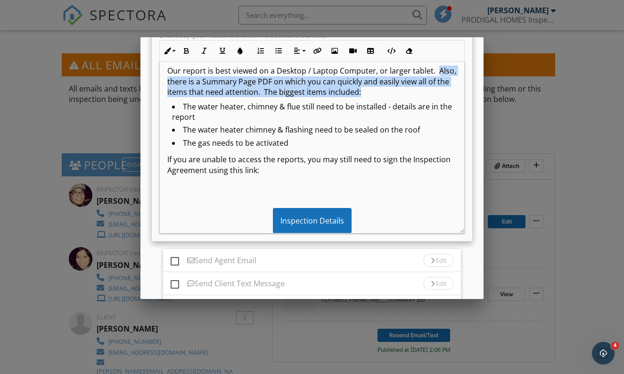
drag, startPoint x: 171, startPoint y: 83, endPoint x: 402, endPoint y: 91, distance: 230.7
click at [402, 91] on p "Our report is best viewed on a Desktop / Laptop Computer, or larger tablet. Als…" at bounding box center [312, 82] width 290 height 32
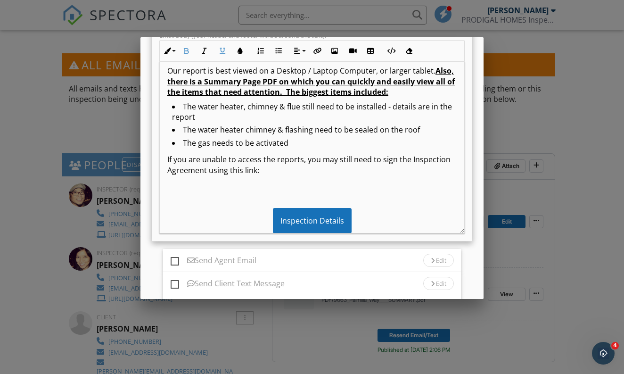
click at [331, 193] on div "Good Afternoon Sandra - I am resending this email as I meant to copy Gianni - w…" at bounding box center [312, 319] width 305 height 850
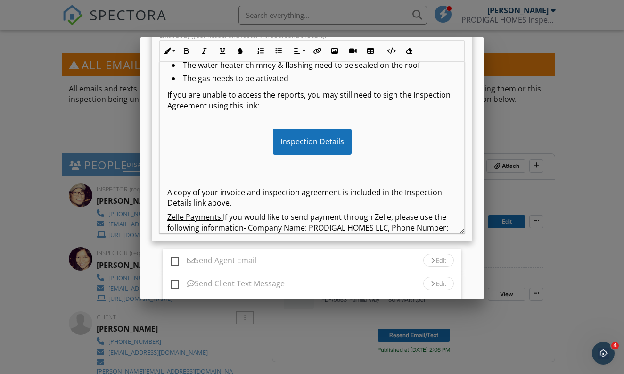
scroll to position [264, 0]
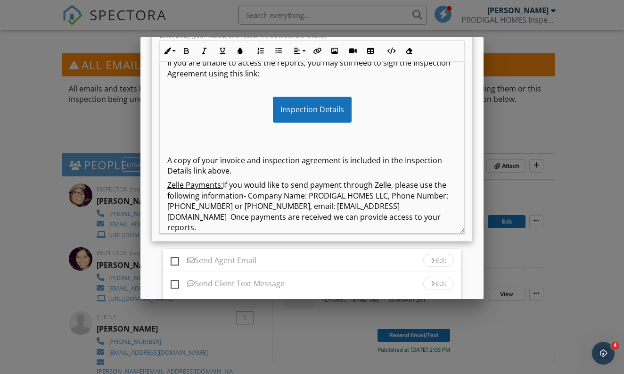
click at [191, 141] on p at bounding box center [312, 146] width 290 height 10
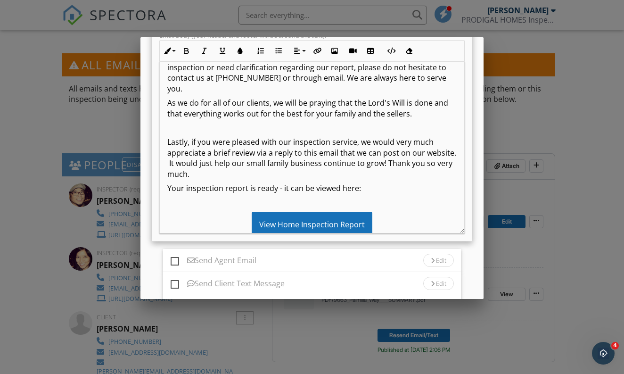
scroll to position [466, 0]
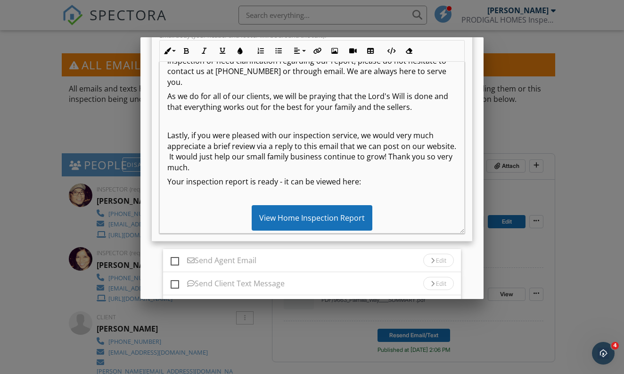
click at [382, 176] on p "Your inspection report is ready - it can be viewed here:" at bounding box center [312, 181] width 290 height 10
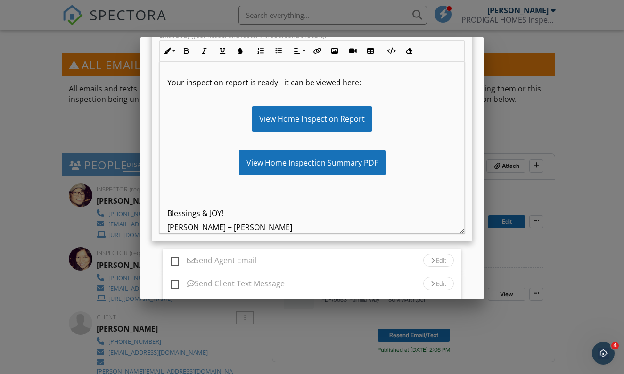
scroll to position [448, 0]
click at [225, 196] on p at bounding box center [312, 198] width 290 height 10
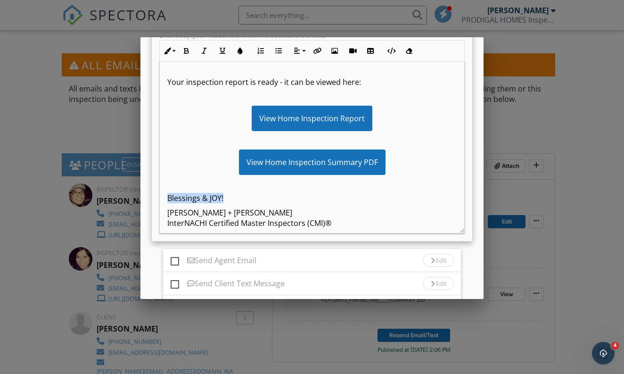
drag, startPoint x: 231, startPoint y: 199, endPoint x: 127, endPoint y: 198, distance: 103.8
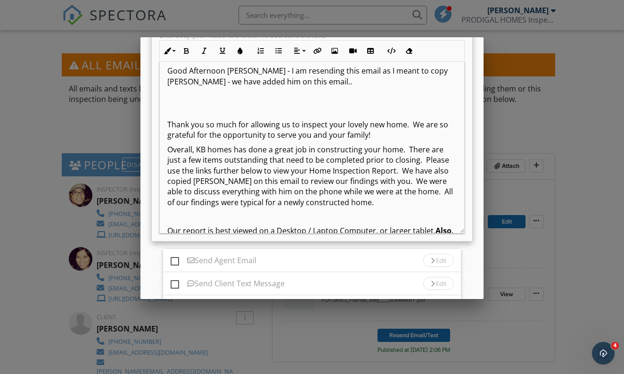
scroll to position [0, 0]
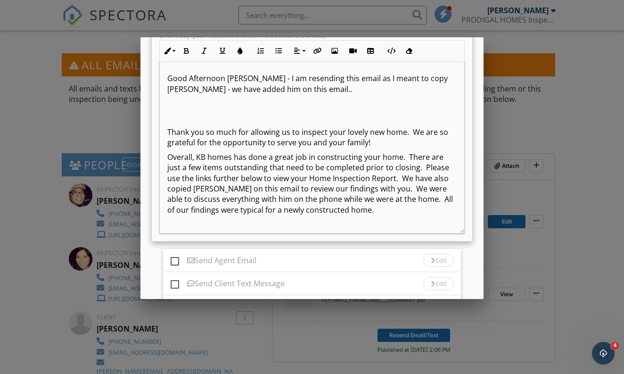
click at [308, 121] on p at bounding box center [312, 118] width 290 height 10
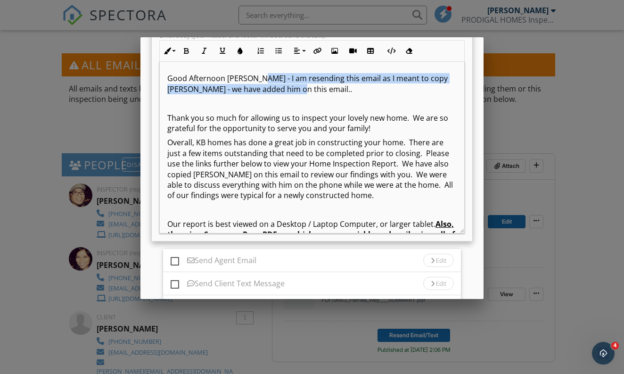
drag, startPoint x: 257, startPoint y: 79, endPoint x: 301, endPoint y: 87, distance: 44.2
click at [301, 87] on p "Good Afternoon Sandra - I am resending this email as I meant to copy Gianni - w…" at bounding box center [312, 83] width 290 height 21
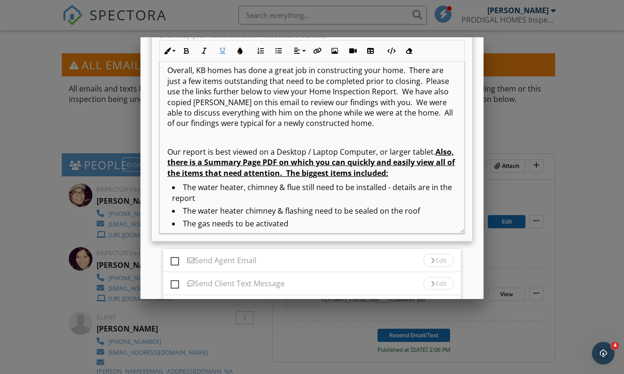
scroll to position [72, 0]
click at [427, 92] on p "Overall, KB homes has done a great job in constructing your home. There are jus…" at bounding box center [312, 97] width 290 height 63
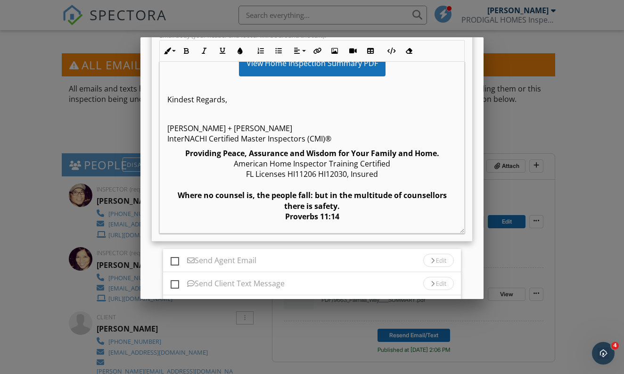
scroll to position [282, 0]
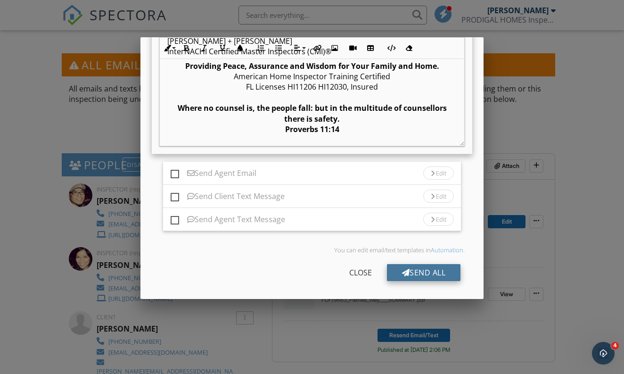
click at [425, 272] on div "Send All" at bounding box center [424, 272] width 74 height 17
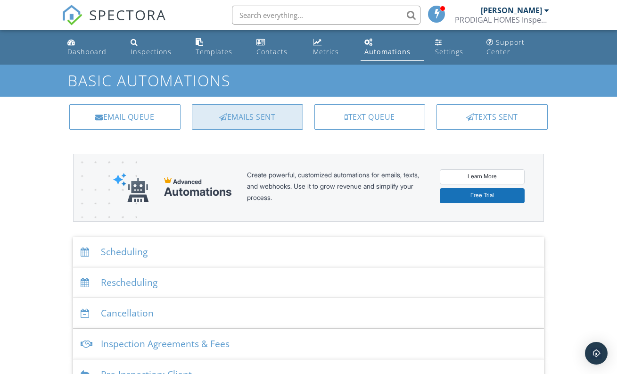
click at [248, 118] on div "Emails Sent" at bounding box center [247, 116] width 111 height 25
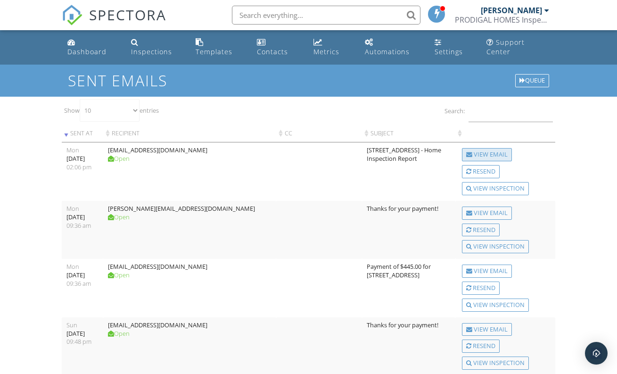
click at [489, 156] on div "View Email" at bounding box center [487, 154] width 50 height 13
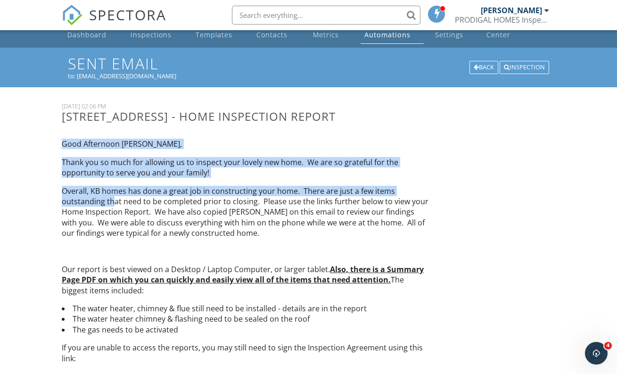
drag, startPoint x: 62, startPoint y: 143, endPoint x: 115, endPoint y: 206, distance: 82.4
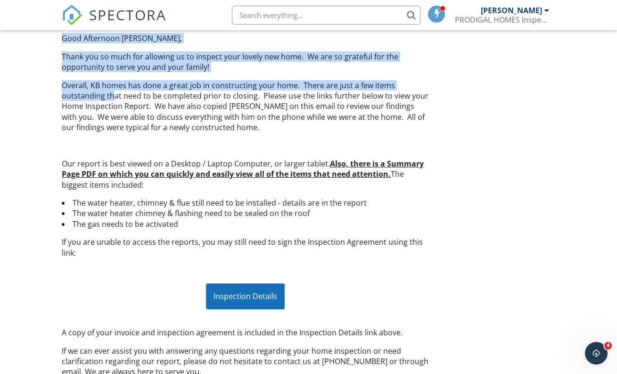
scroll to position [124, 0]
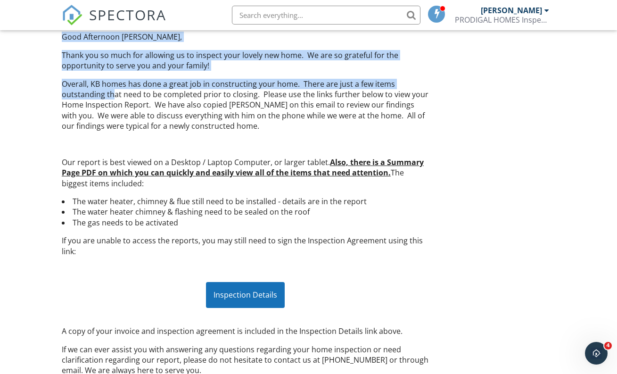
click at [118, 257] on div "Good Afternoon [PERSON_NAME], Thank you so much for allowing us to inspect your…" at bounding box center [245, 347] width 379 height 647
copy div "Lore Ipsumdolo Sitame, Conse adi el sedd eiu temporin ut la etdolor magn aliqua…"
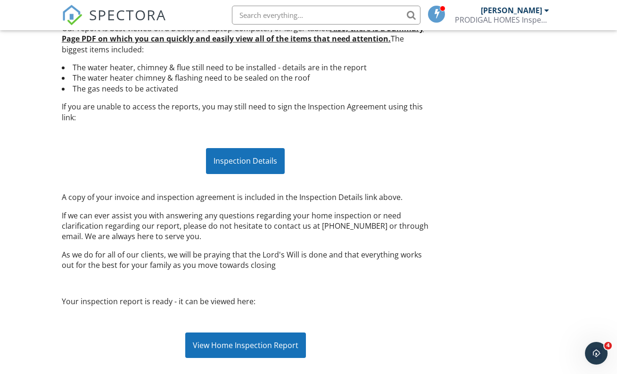
scroll to position [367, 0]
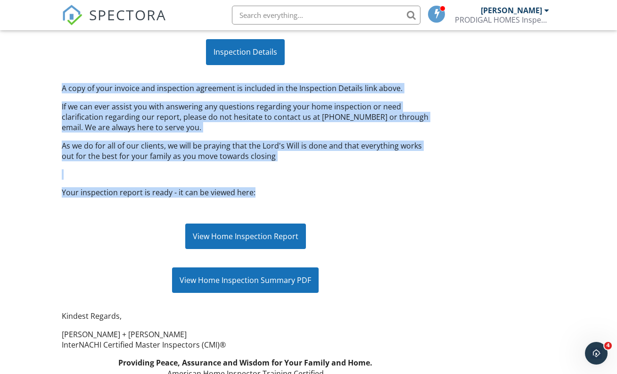
drag, startPoint x: 63, startPoint y: 92, endPoint x: 276, endPoint y: 193, distance: 236.3
click at [276, 193] on div "Good Afternoon [PERSON_NAME], Thank you so much for allowing us to inspect your…" at bounding box center [245, 104] width 379 height 647
copy div "A copy of your invoice and inspection agreement is included in the Inspection D…"
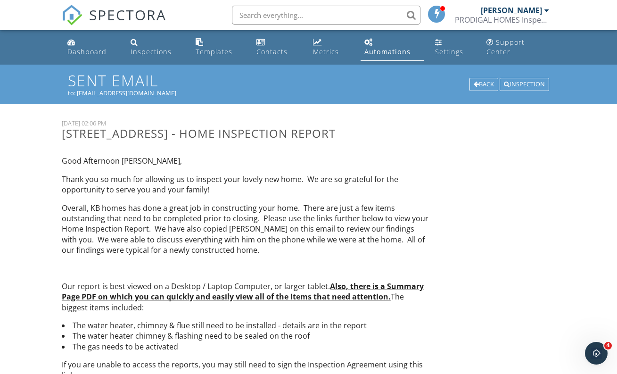
click at [394, 52] on div "Automations" at bounding box center [388, 51] width 46 height 9
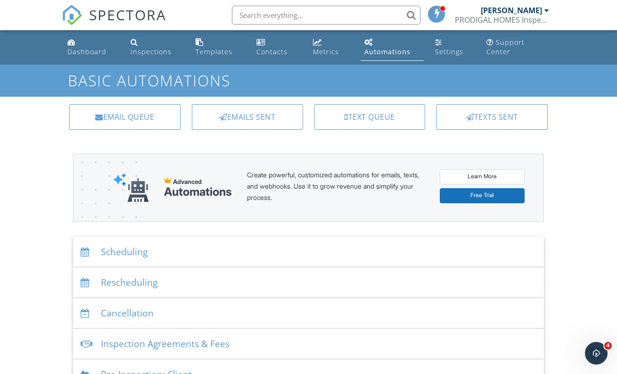
click at [387, 49] on div "Automations" at bounding box center [388, 51] width 46 height 9
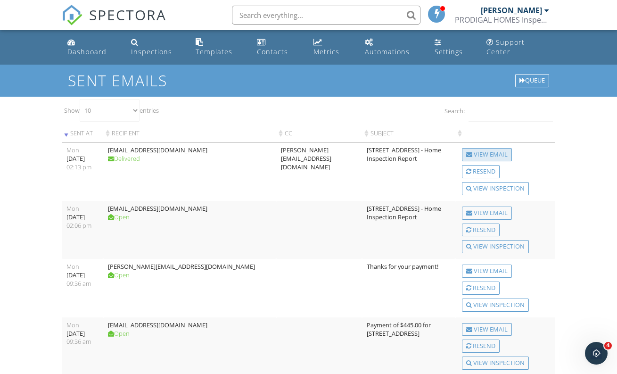
click at [502, 157] on div "View Email" at bounding box center [487, 154] width 50 height 13
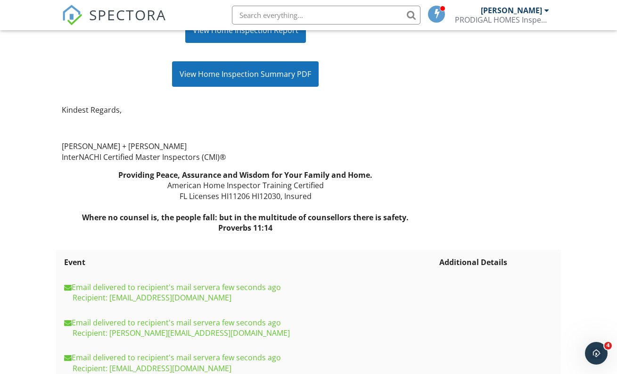
scroll to position [765, 0]
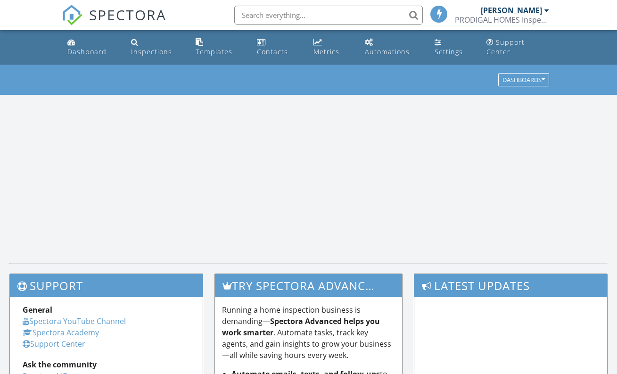
click at [281, 18] on input "text" at bounding box center [328, 15] width 189 height 19
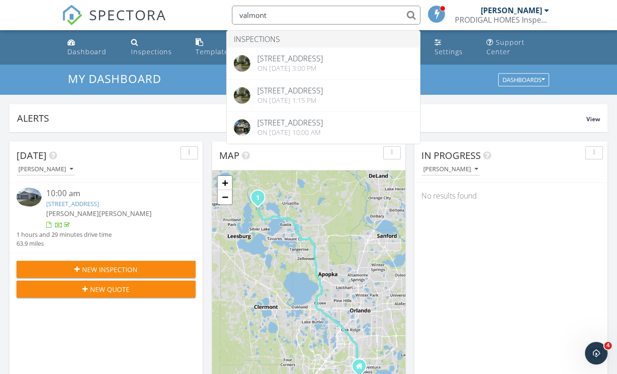
type input "valmont"
